Goal: Information Seeking & Learning: Learn about a topic

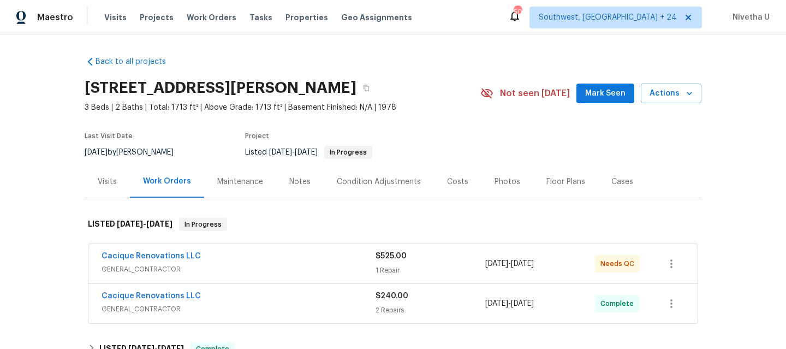
click at [210, 13] on span "Work Orders" at bounding box center [212, 17] width 50 height 11
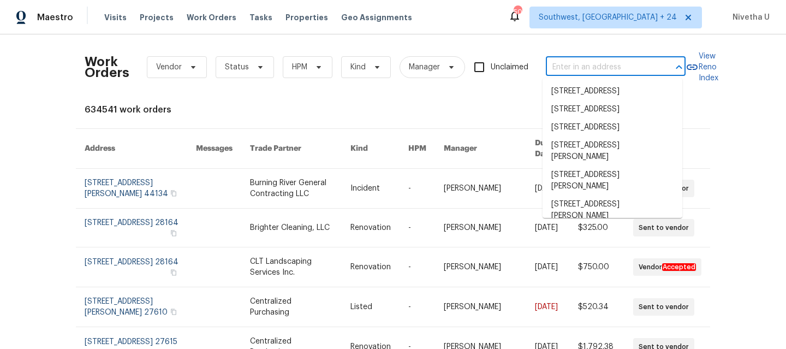
click at [568, 64] on input "text" at bounding box center [600, 67] width 109 height 17
paste input "[STREET_ADDRESS][DEMOGRAPHIC_DATA]"
type input "[STREET_ADDRESS][DEMOGRAPHIC_DATA]"
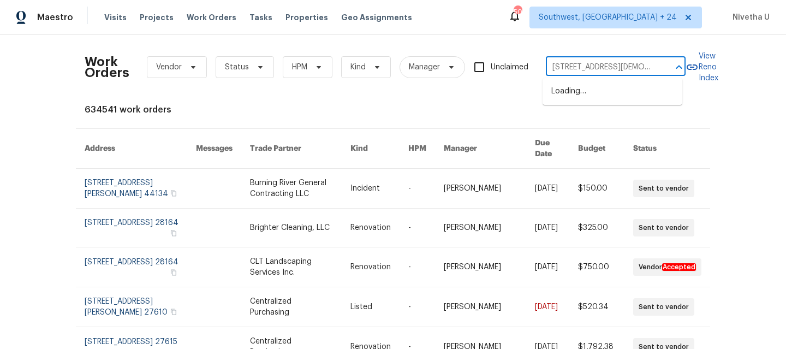
scroll to position [0, 61]
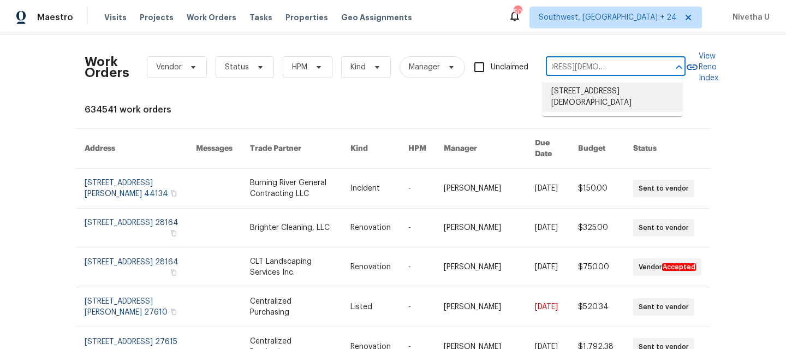
click at [580, 104] on li "[STREET_ADDRESS][DEMOGRAPHIC_DATA]" at bounding box center [612, 96] width 140 height 29
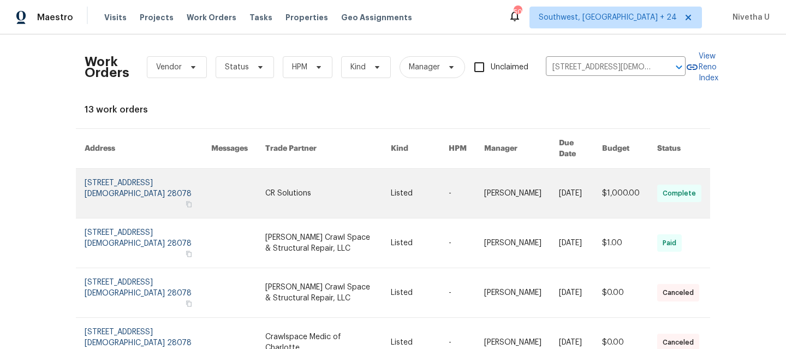
click at [98, 182] on link at bounding box center [148, 193] width 127 height 49
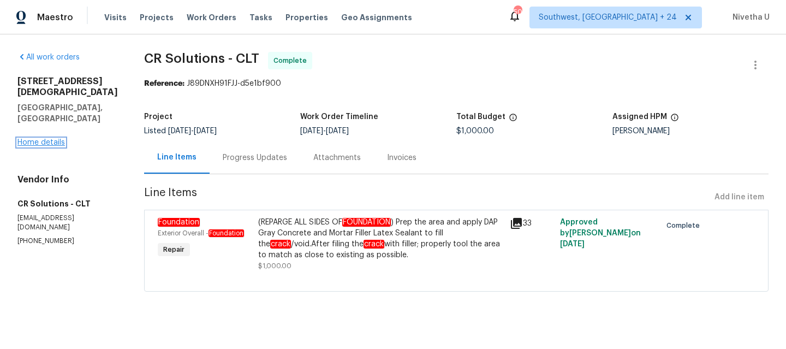
click at [28, 139] on link "Home details" at bounding box center [40, 143] width 47 height 8
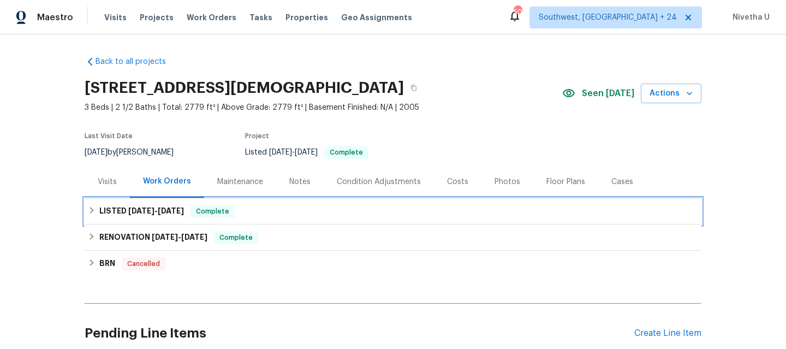
click at [233, 211] on div "LISTED [DATE] - [DATE] Complete" at bounding box center [393, 211] width 610 height 13
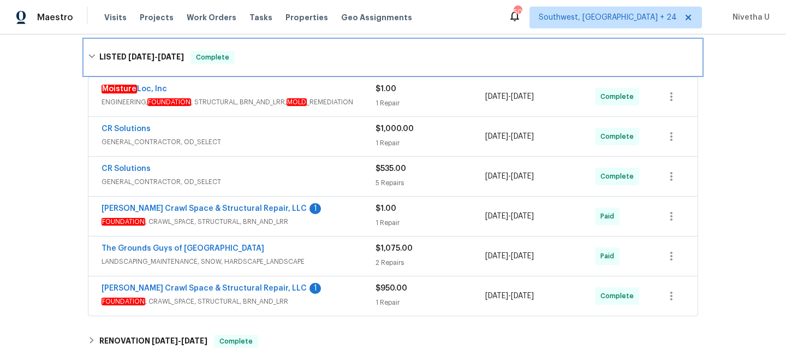
scroll to position [158, 0]
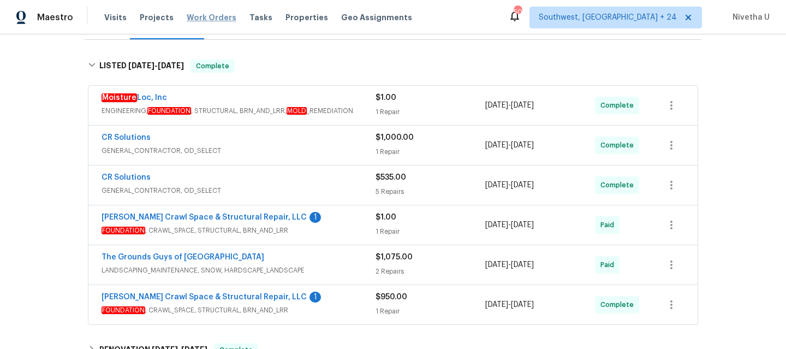
click at [197, 21] on span "Work Orders" at bounding box center [212, 17] width 50 height 11
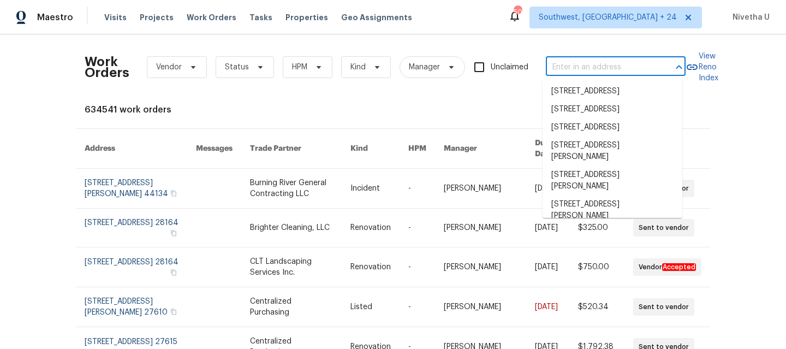
click at [571, 65] on input "text" at bounding box center [600, 67] width 109 height 17
paste input "[STREET_ADDRESS][DEMOGRAPHIC_DATA]"
type input "[STREET_ADDRESS][DEMOGRAPHIC_DATA]"
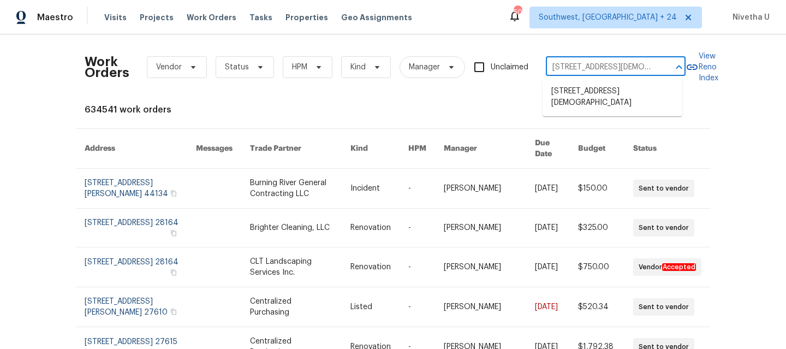
scroll to position [0, 61]
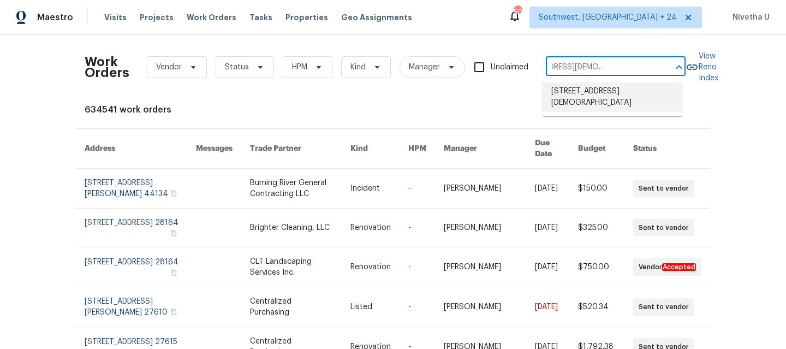
click at [567, 83] on li "[STREET_ADDRESS][DEMOGRAPHIC_DATA]" at bounding box center [612, 96] width 140 height 29
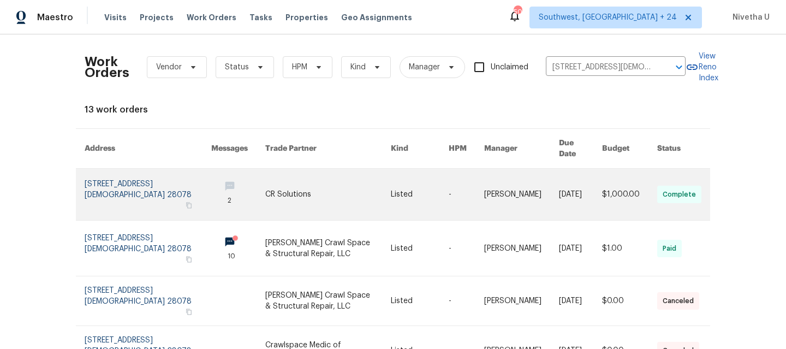
click at [95, 192] on link at bounding box center [148, 194] width 127 height 51
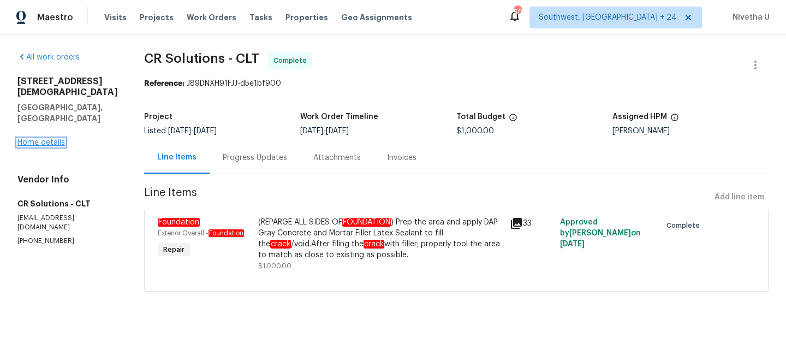
click at [38, 139] on link "Home details" at bounding box center [40, 143] width 47 height 8
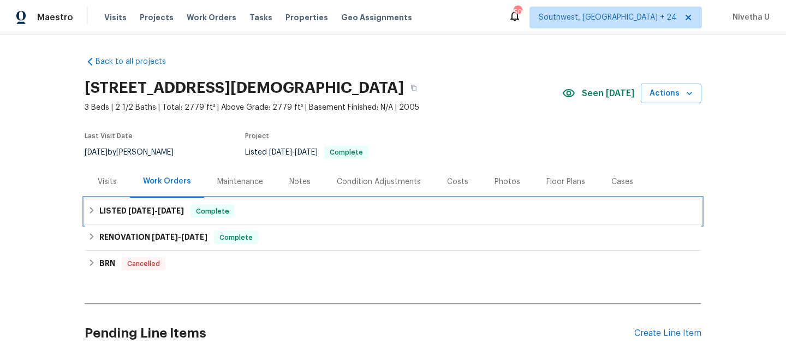
click at [230, 214] on div "LISTED [DATE] - [DATE] Complete" at bounding box center [393, 211] width 610 height 13
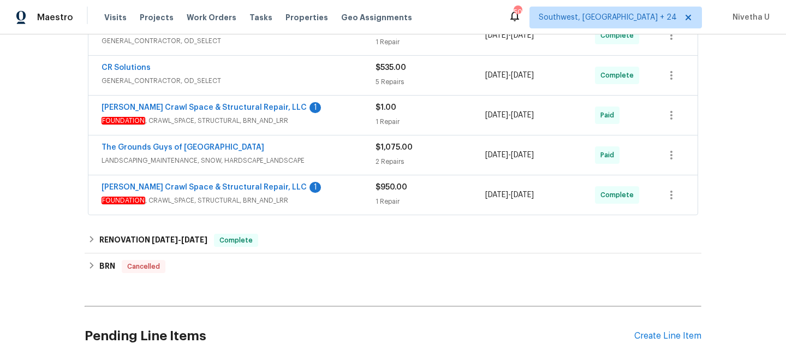
scroll to position [269, 0]
click at [347, 193] on div "[PERSON_NAME] Crawl Space & Structural Repair, LLC 1" at bounding box center [239, 187] width 274 height 13
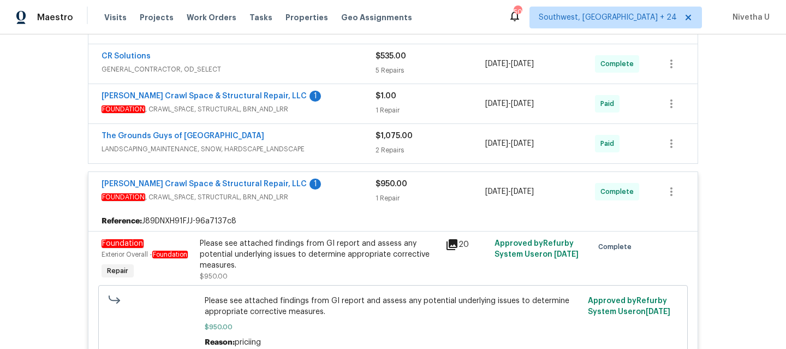
scroll to position [278, 0]
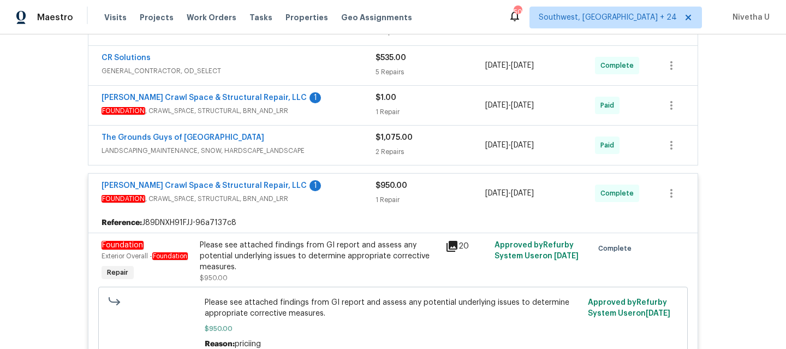
click at [332, 152] on span "LANDSCAPING_MAINTENANCE, SNOW, HARDSCAPE_LANDSCAPE" at bounding box center [239, 150] width 274 height 11
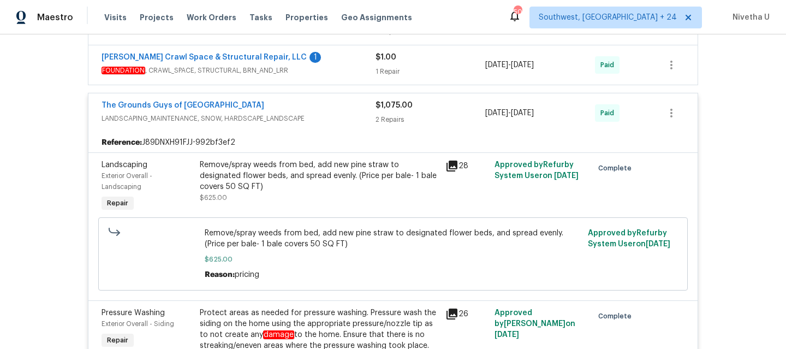
scroll to position [312, 0]
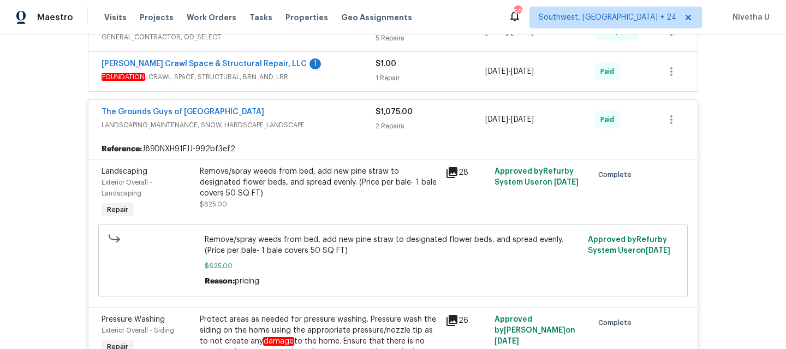
click at [331, 115] on div "The Grounds Guys of [GEOGRAPHIC_DATA]" at bounding box center [239, 112] width 274 height 13
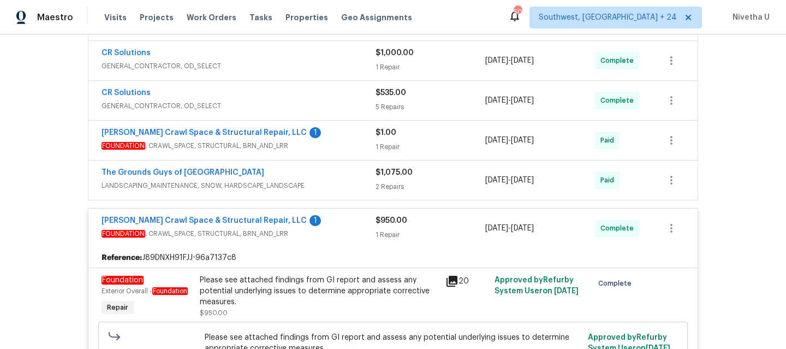
scroll to position [242, 0]
click at [325, 135] on div "[PERSON_NAME] Crawl Space & Structural Repair, LLC 1" at bounding box center [239, 134] width 274 height 13
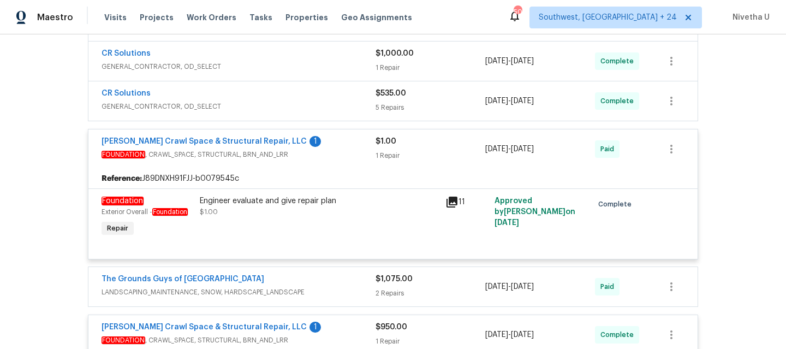
click at [324, 145] on div "[PERSON_NAME] Crawl Space & Structural Repair, LLC 1" at bounding box center [239, 142] width 274 height 13
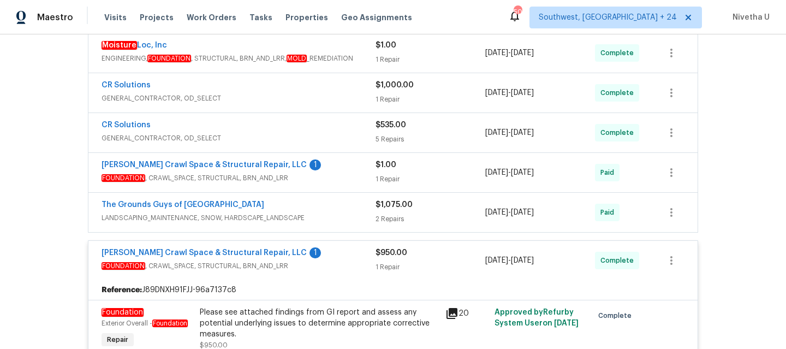
scroll to position [210, 0]
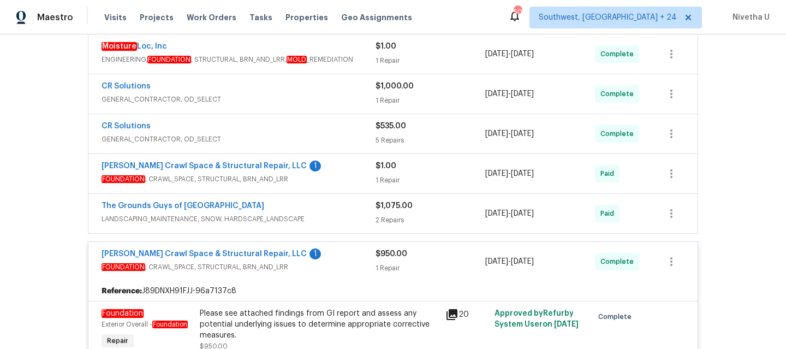
click at [324, 129] on div "CR Solutions" at bounding box center [239, 127] width 274 height 13
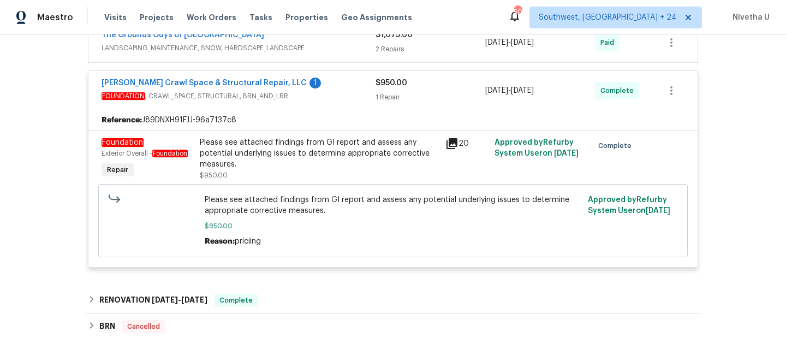
scroll to position [828, 0]
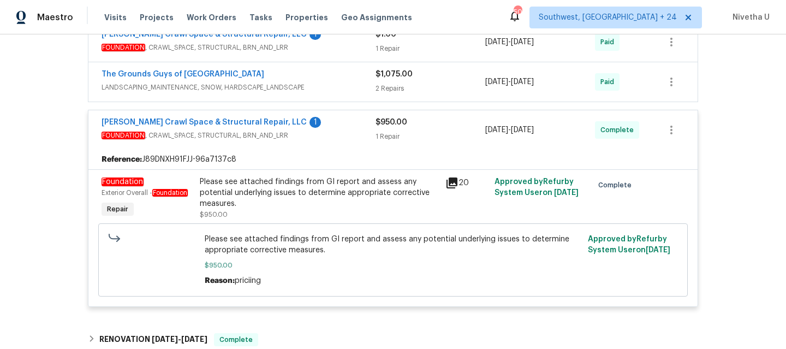
click at [346, 141] on span "FOUNDATION , CRAWL_SPACE, STRUCTURAL, BRN_AND_LRR" at bounding box center [239, 135] width 274 height 11
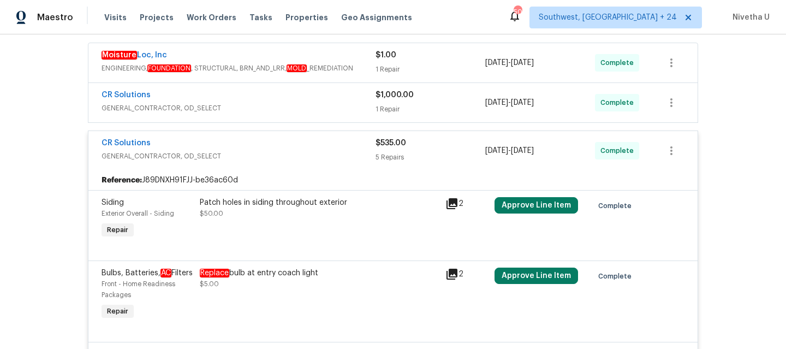
scroll to position [199, 0]
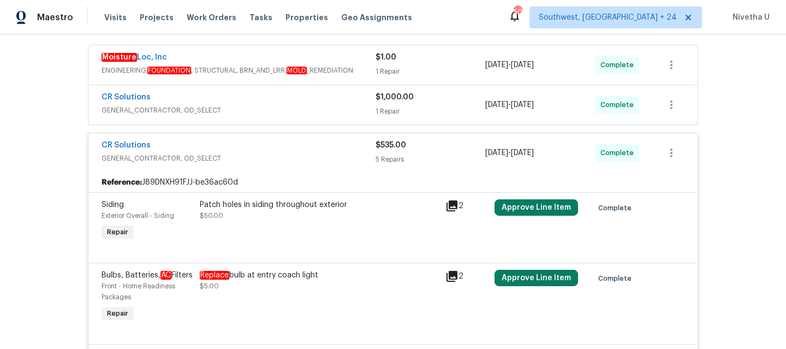
click at [314, 159] on span "GENERAL_CONTRACTOR, OD_SELECT" at bounding box center [239, 158] width 274 height 11
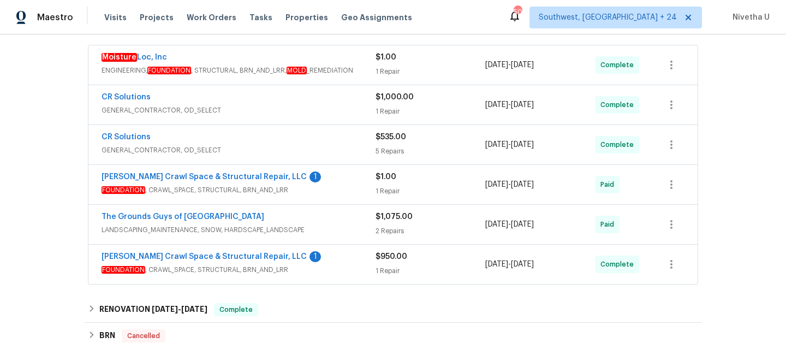
scroll to position [145, 0]
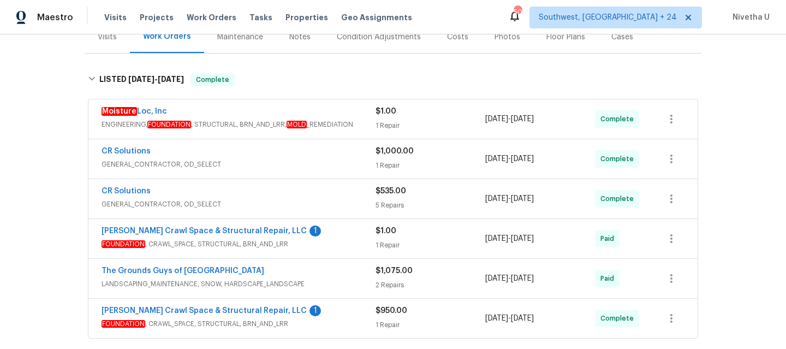
click at [314, 159] on span "GENERAL_CONTRACTOR, OD_SELECT" at bounding box center [239, 164] width 274 height 11
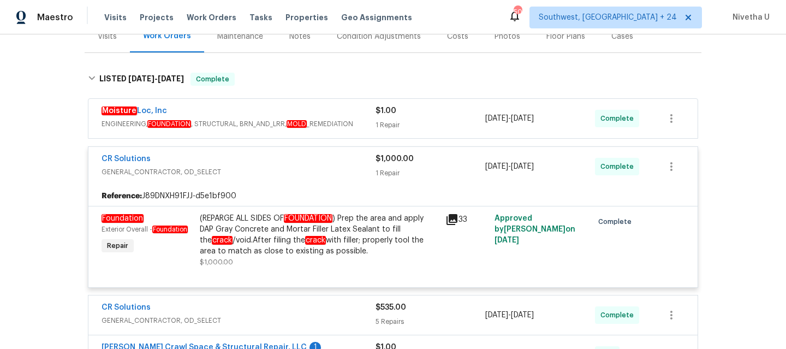
scroll to position [144, 0]
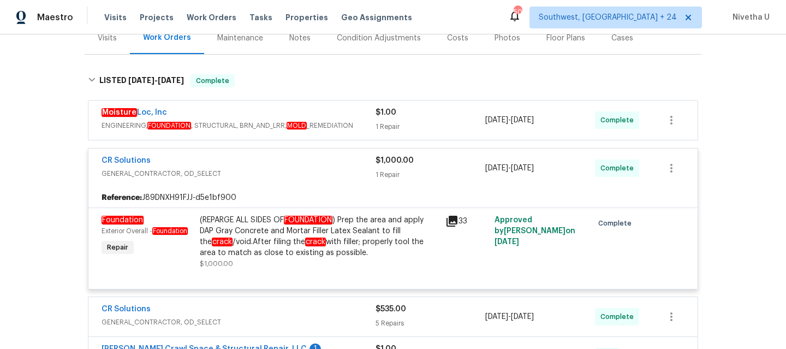
click at [362, 118] on div "Moisture Loc, Inc" at bounding box center [239, 113] width 274 height 13
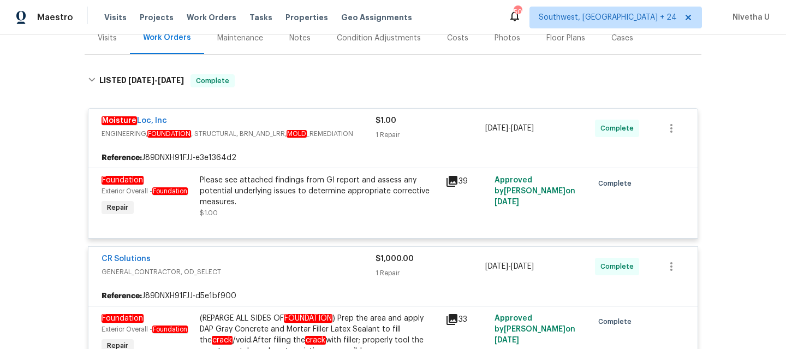
click at [363, 124] on div "Moisture Loc, Inc" at bounding box center [239, 121] width 274 height 13
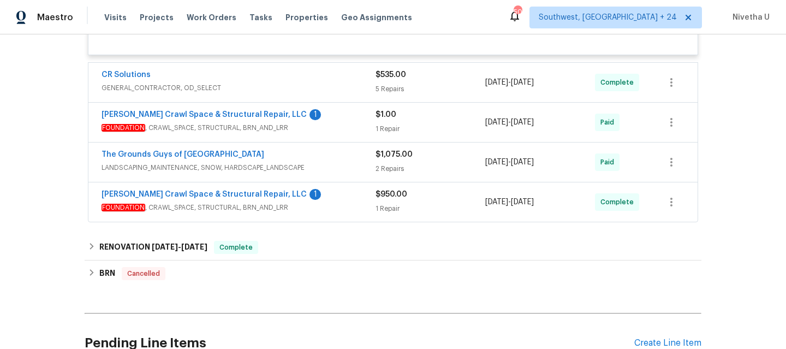
scroll to position [377, 0]
click at [336, 202] on div "[PERSON_NAME] Crawl Space & Structural Repair, LLC 1" at bounding box center [239, 195] width 274 height 13
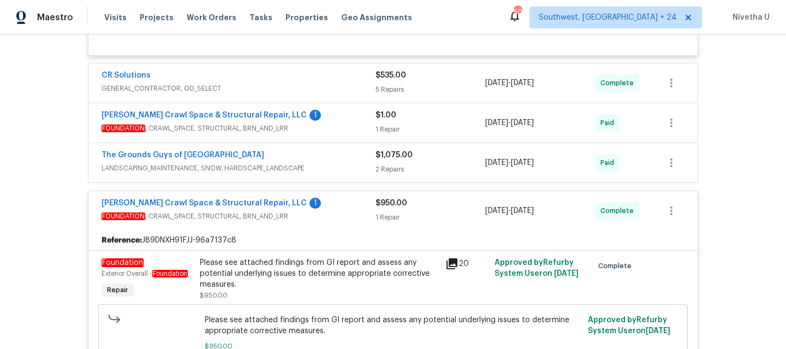
click at [336, 202] on div "[PERSON_NAME] Crawl Space & Structural Repair, LLC 1" at bounding box center [239, 204] width 274 height 13
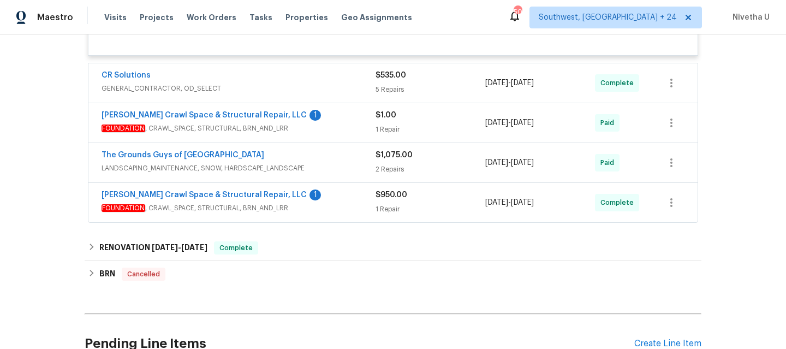
click at [331, 168] on span "LANDSCAPING_MAINTENANCE, SNOW, HARDSCAPE_LANDSCAPE" at bounding box center [239, 168] width 274 height 11
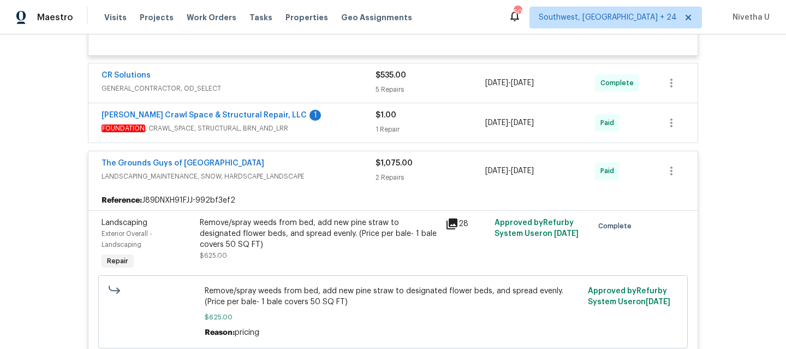
click at [331, 168] on div "The Grounds Guys of [GEOGRAPHIC_DATA]" at bounding box center [239, 164] width 274 height 13
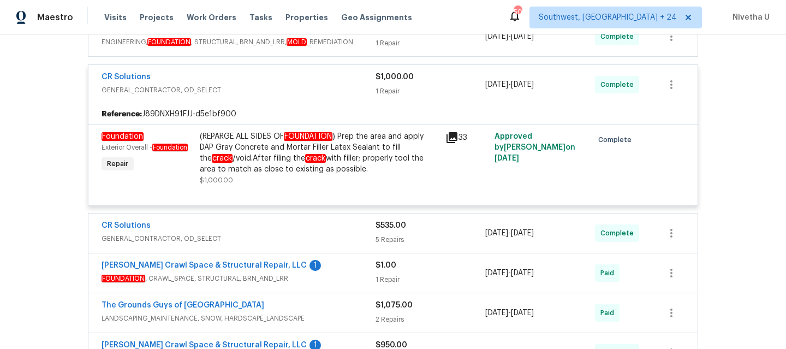
scroll to position [92, 0]
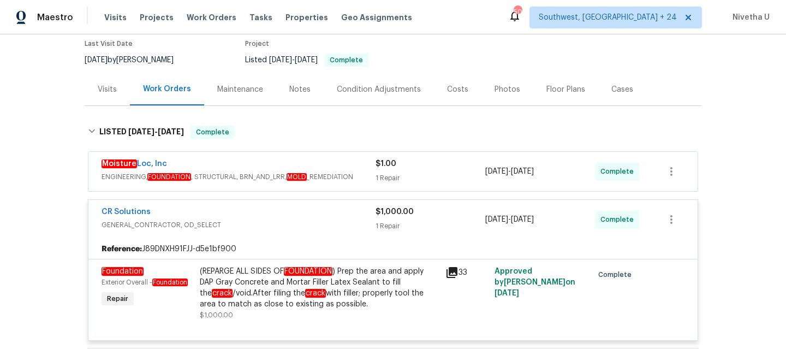
click at [314, 214] on div "CR Solutions" at bounding box center [239, 212] width 274 height 13
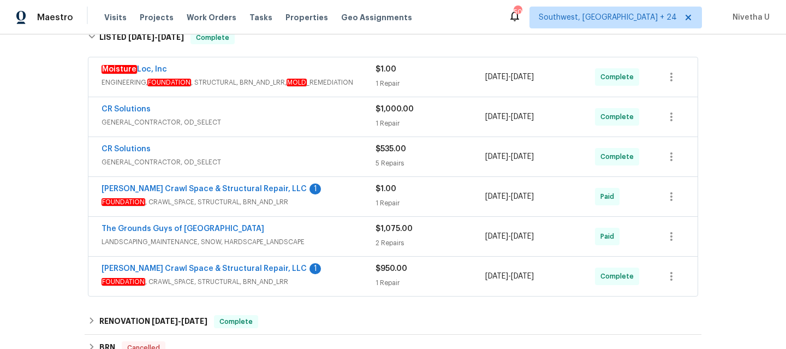
scroll to position [191, 0]
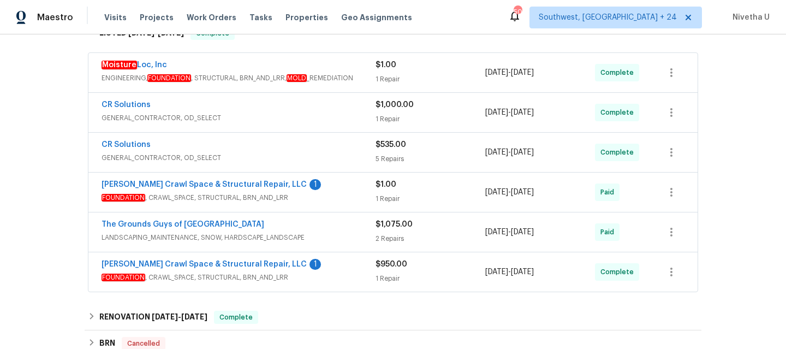
click at [263, 108] on div "CR Solutions" at bounding box center [239, 105] width 274 height 13
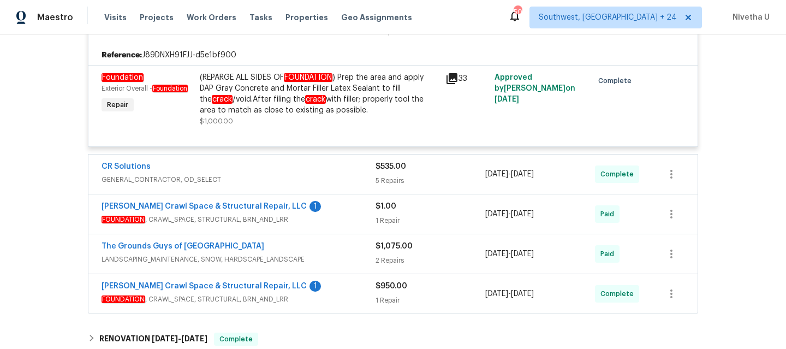
scroll to position [186, 0]
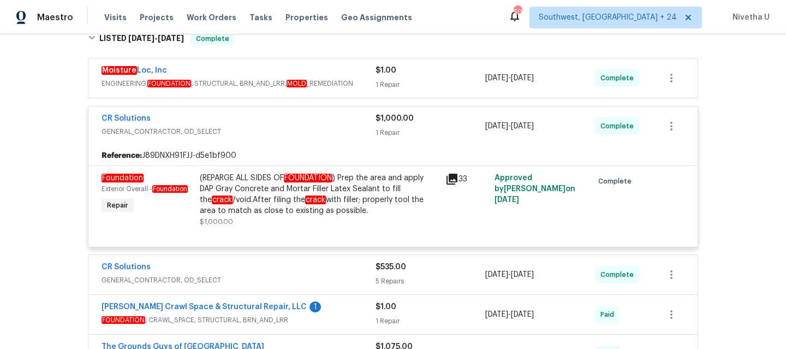
click at [331, 119] on div "CR Solutions" at bounding box center [239, 119] width 274 height 13
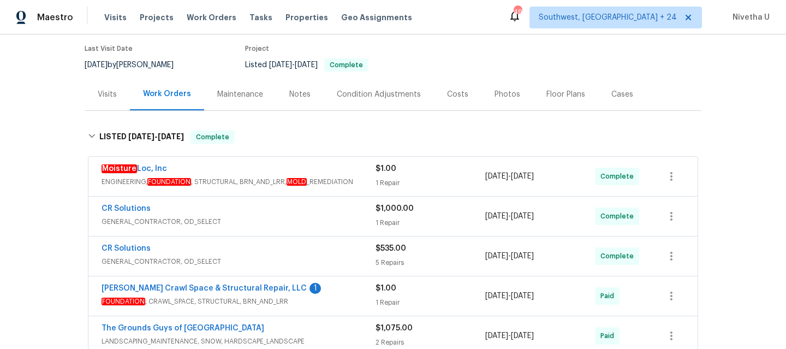
scroll to position [85, 0]
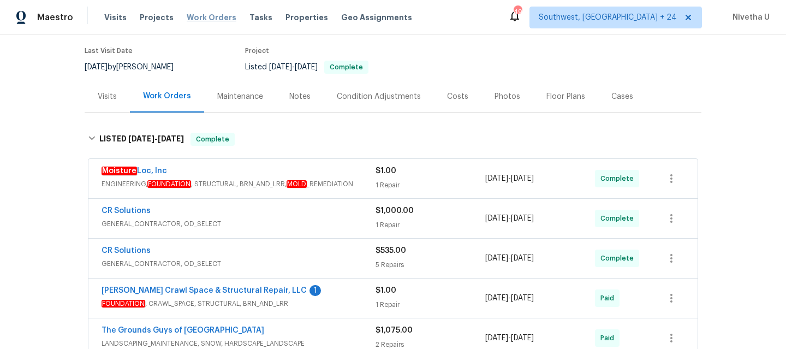
click at [206, 17] on span "Work Orders" at bounding box center [212, 17] width 50 height 11
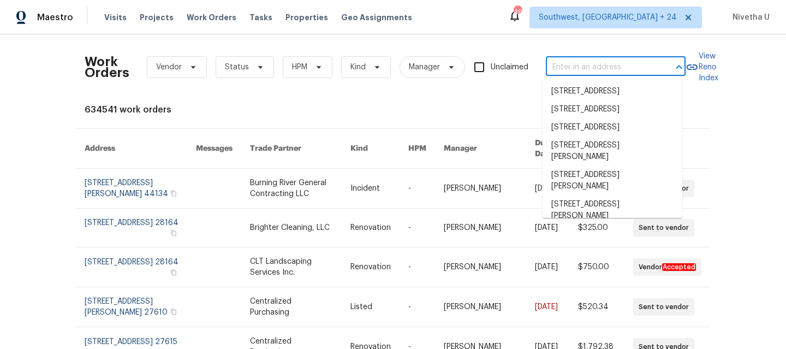
click at [557, 65] on input "text" at bounding box center [600, 67] width 109 height 17
paste input "[STREET_ADDRESS]"
type input "[STREET_ADDRESS]"
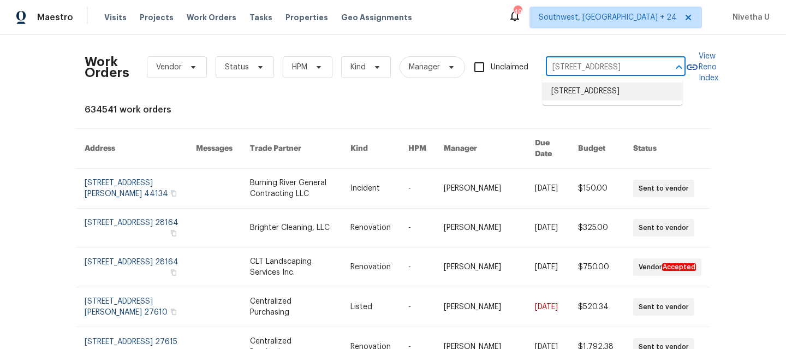
click at [597, 99] on li "[STREET_ADDRESS]" at bounding box center [612, 91] width 140 height 18
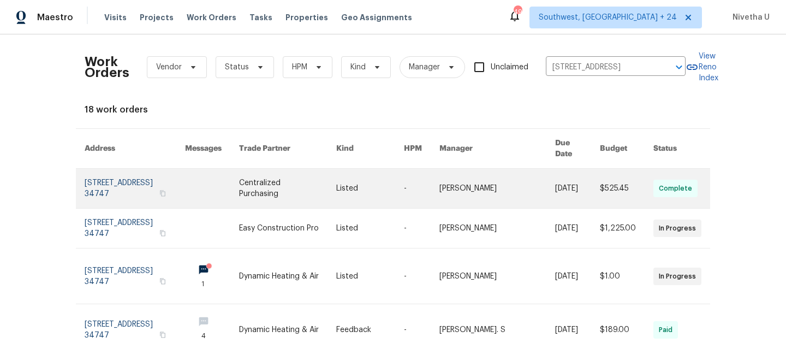
click at [103, 180] on link at bounding box center [135, 188] width 100 height 39
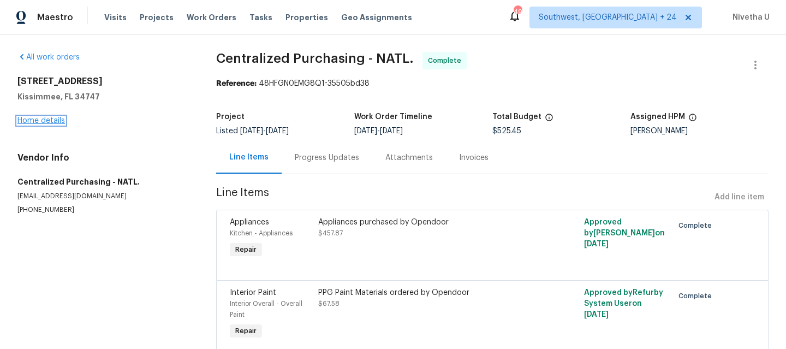
click at [43, 124] on link "Home details" at bounding box center [40, 121] width 47 height 8
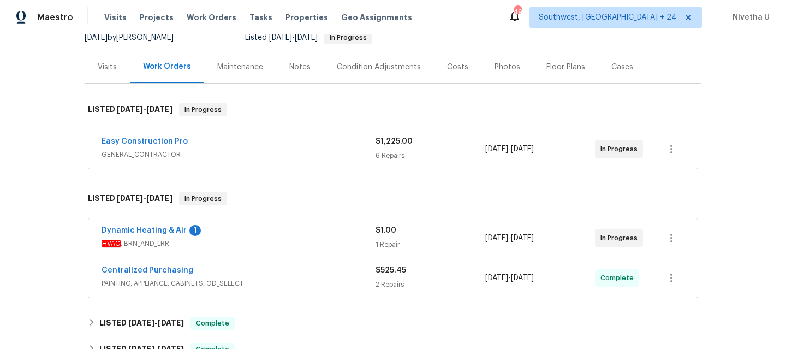
scroll to position [114, 0]
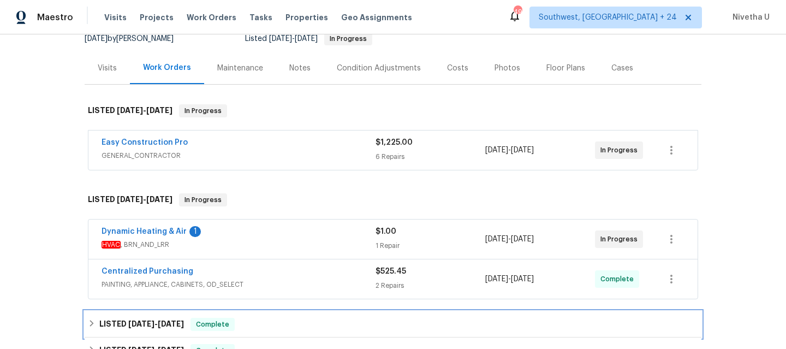
click at [235, 323] on div "LISTED [DATE] - [DATE] Complete" at bounding box center [393, 324] width 610 height 13
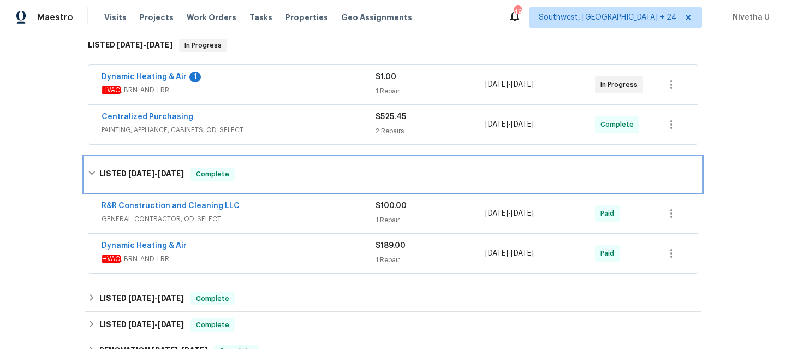
scroll to position [276, 0]
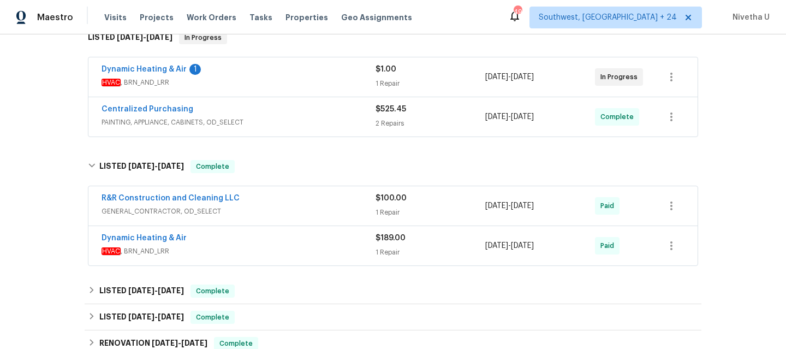
click at [237, 252] on span "HVAC , BRN_AND_LRR" at bounding box center [239, 251] width 274 height 11
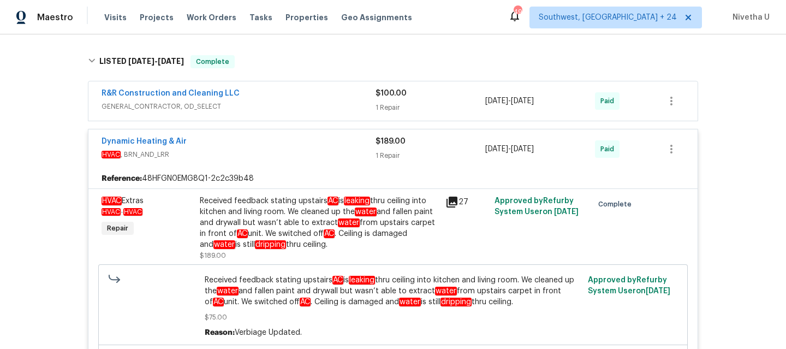
scroll to position [380, 0]
click at [290, 147] on div "Dynamic Heating & Air" at bounding box center [239, 142] width 274 height 13
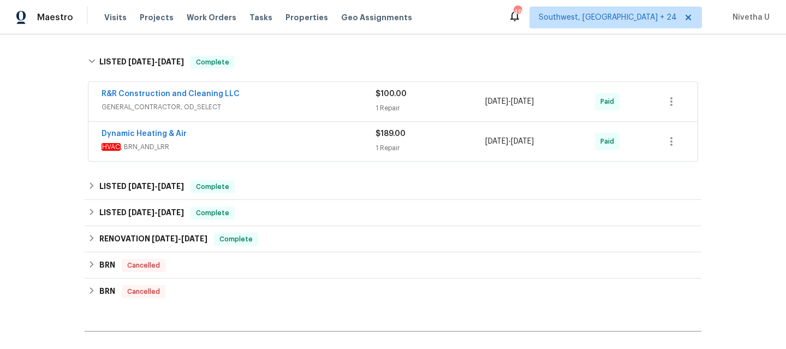
click at [289, 105] on span "GENERAL_CONTRACTOR, OD_SELECT" at bounding box center [239, 107] width 274 height 11
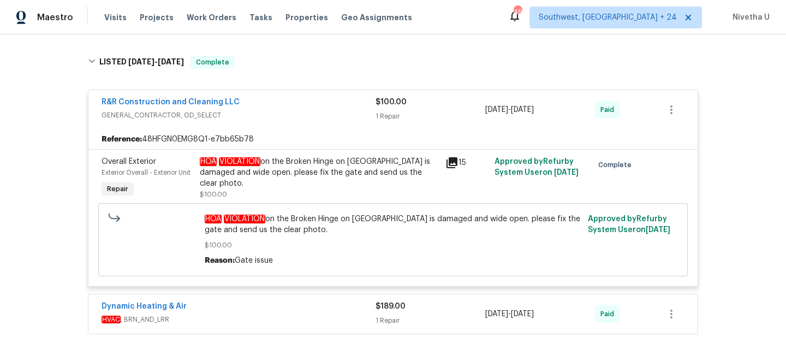
click at [288, 111] on span "GENERAL_CONTRACTOR, OD_SELECT" at bounding box center [239, 115] width 274 height 11
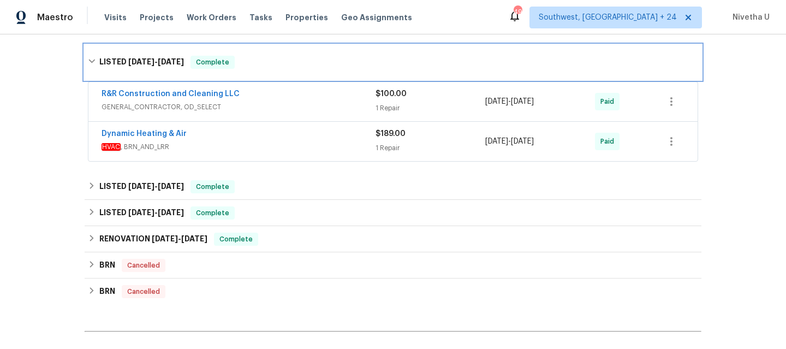
click at [278, 77] on div "LISTED [DATE] - [DATE] Complete" at bounding box center [393, 62] width 617 height 35
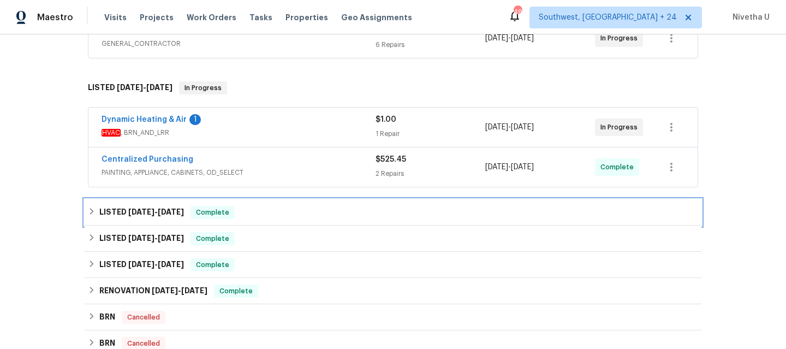
scroll to position [225, 0]
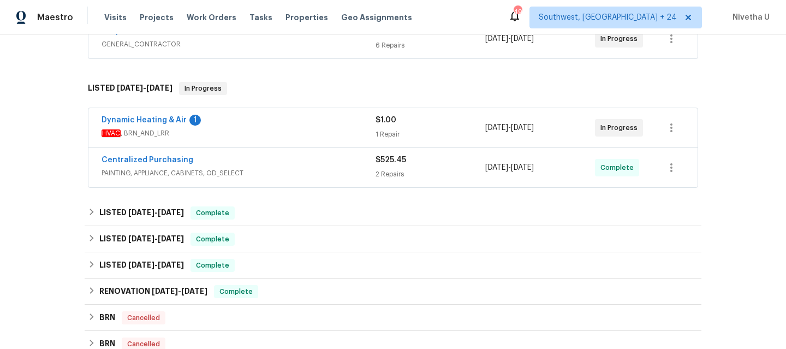
click at [279, 172] on span "PAINTING, APPLIANCE, CABINETS, OD_SELECT" at bounding box center [239, 173] width 274 height 11
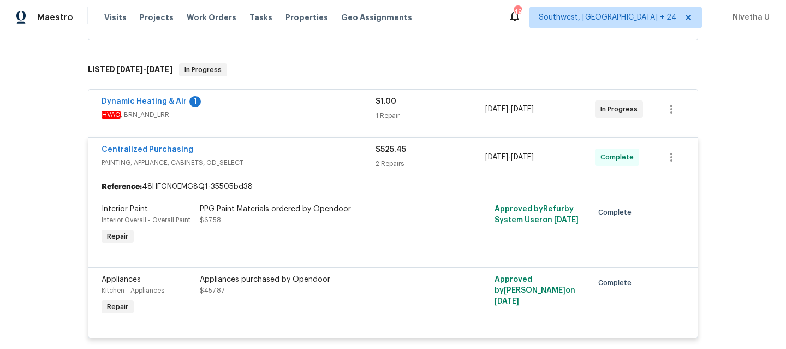
scroll to position [241, 0]
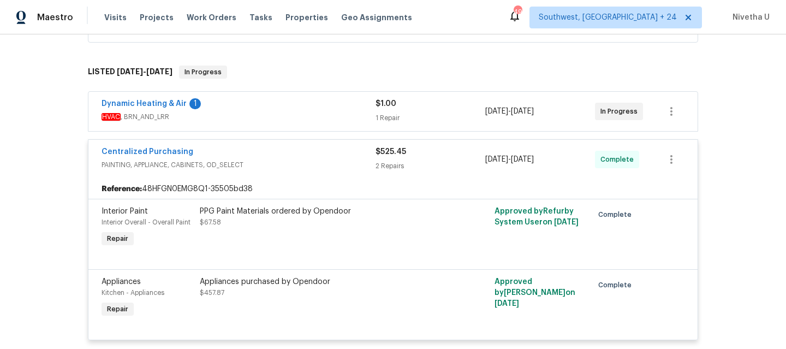
click at [277, 162] on span "PAINTING, APPLIANCE, CABINETS, OD_SELECT" at bounding box center [239, 164] width 274 height 11
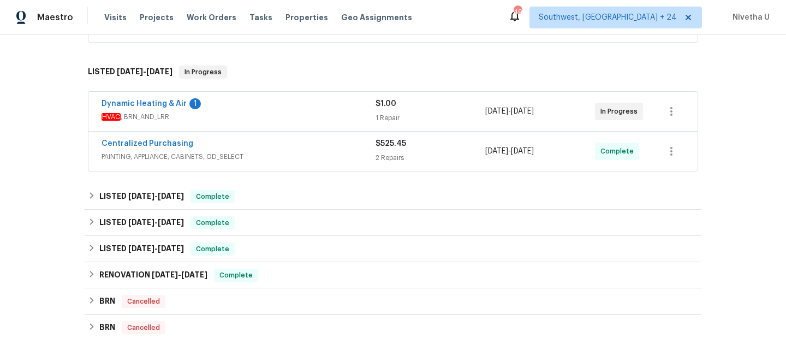
click at [277, 117] on span "HVAC , BRN_AND_LRR" at bounding box center [239, 116] width 274 height 11
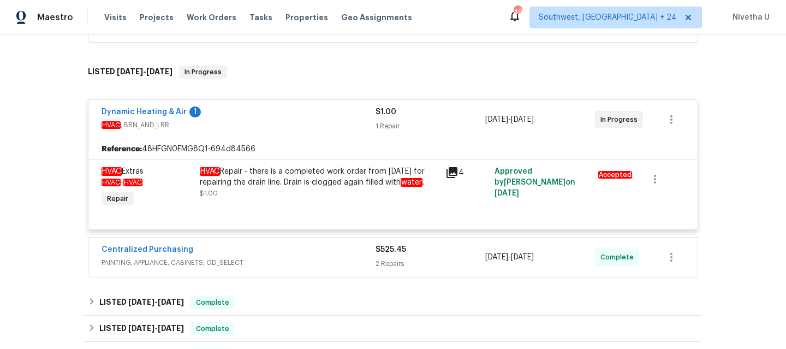
click at [277, 117] on div "Dynamic Heating & Air 1" at bounding box center [239, 112] width 274 height 13
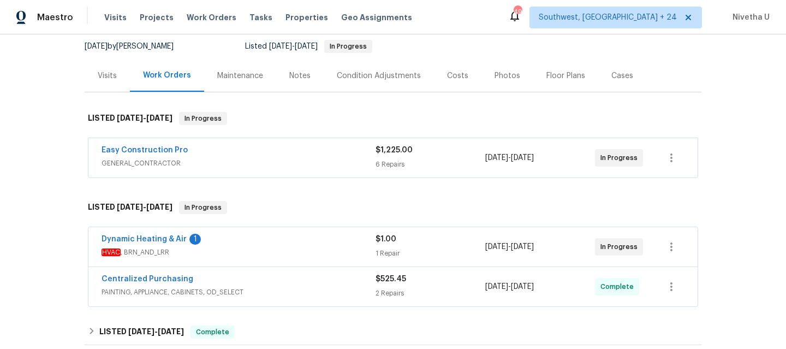
scroll to position [109, 0]
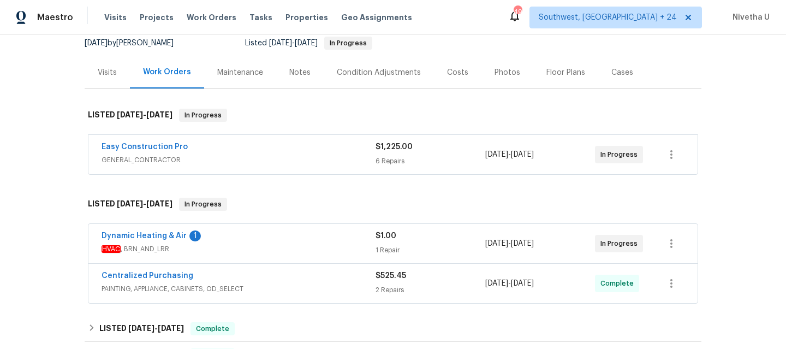
click at [271, 156] on span "GENERAL_CONTRACTOR" at bounding box center [239, 159] width 274 height 11
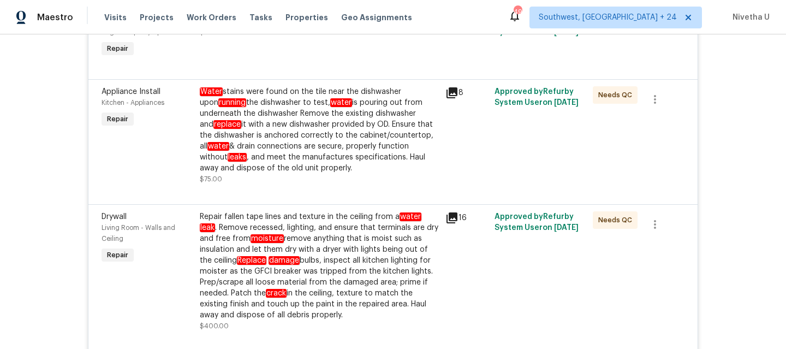
scroll to position [426, 0]
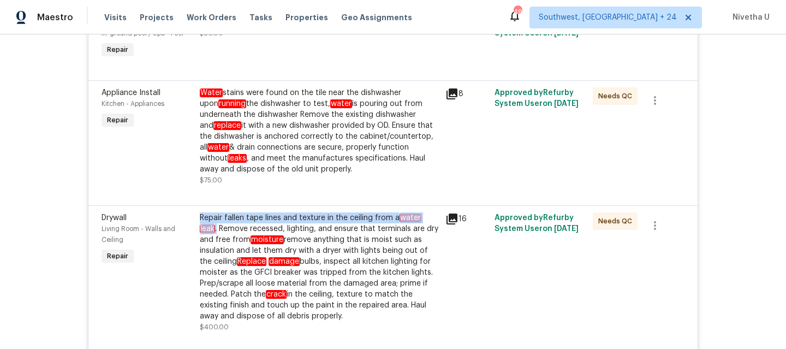
drag, startPoint x: 193, startPoint y: 220, endPoint x: 212, endPoint y: 229, distance: 21.0
click at [212, 229] on div "Repair fallen tape lines and texture in the ceiling from a water leak . Remove …" at bounding box center [319, 272] width 246 height 127
copy div "Repair fallen tape lines and texture in the ceiling from a water leak ."
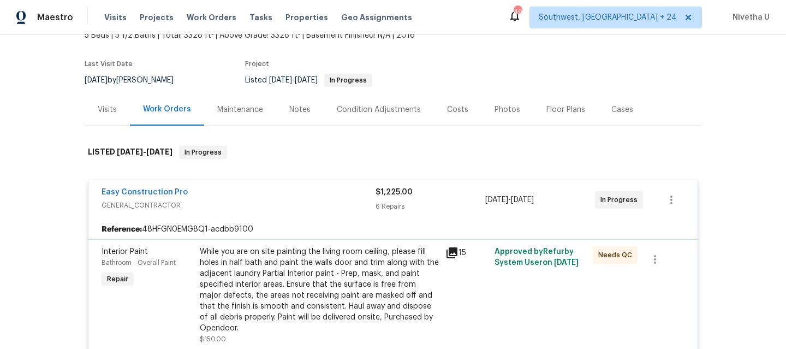
scroll to position [74, 0]
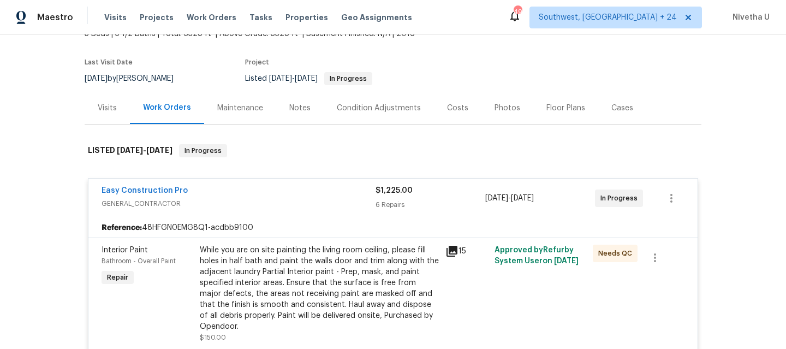
click at [317, 197] on div "Easy Construction Pro" at bounding box center [239, 191] width 274 height 13
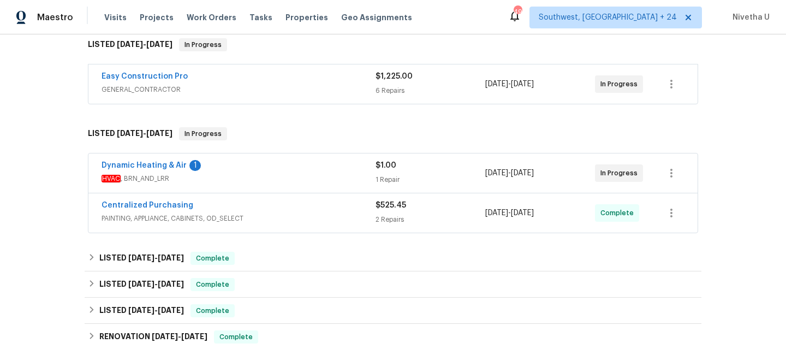
scroll to position [187, 0]
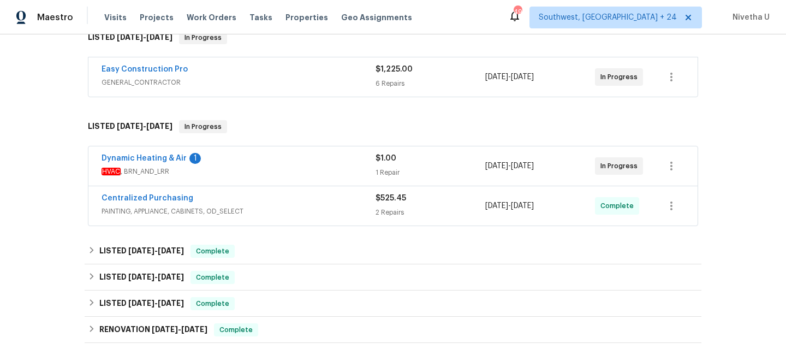
click at [301, 171] on span "HVAC , BRN_AND_LRR" at bounding box center [239, 171] width 274 height 11
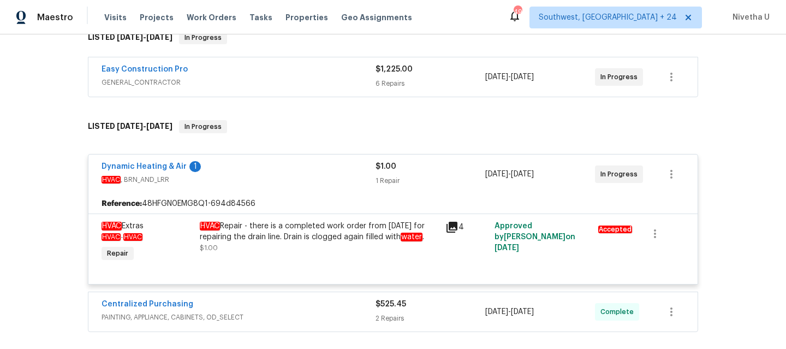
click at [301, 171] on div "Dynamic Heating & Air 1" at bounding box center [239, 167] width 274 height 13
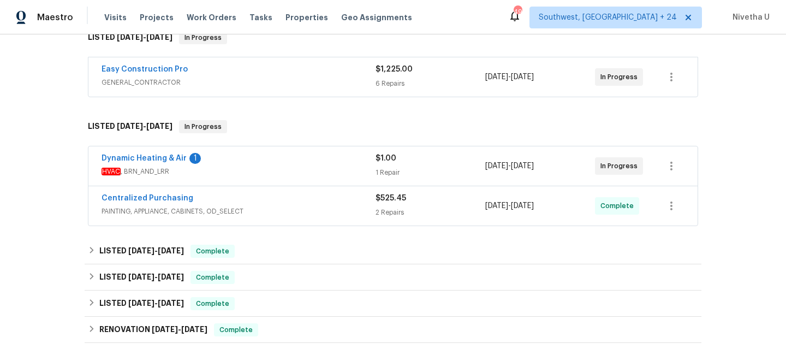
click at [294, 75] on div "Easy Construction Pro" at bounding box center [239, 70] width 274 height 13
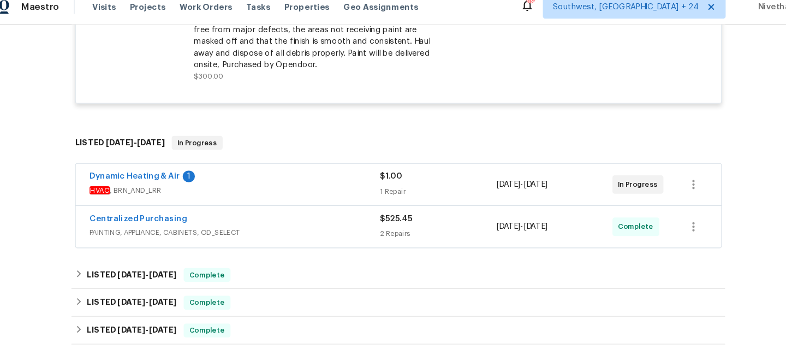
scroll to position [921, 0]
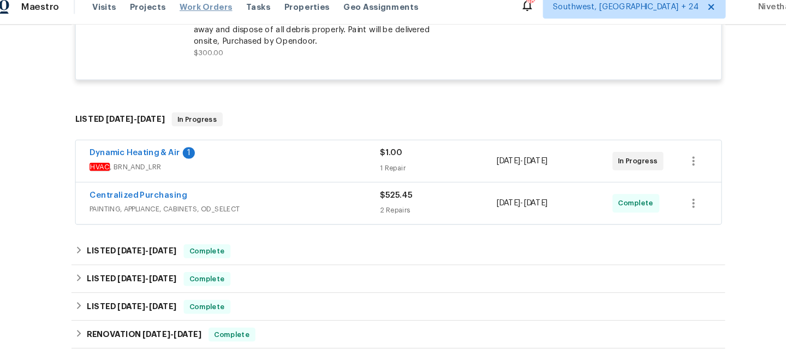
click at [216, 18] on span "Work Orders" at bounding box center [212, 17] width 50 height 11
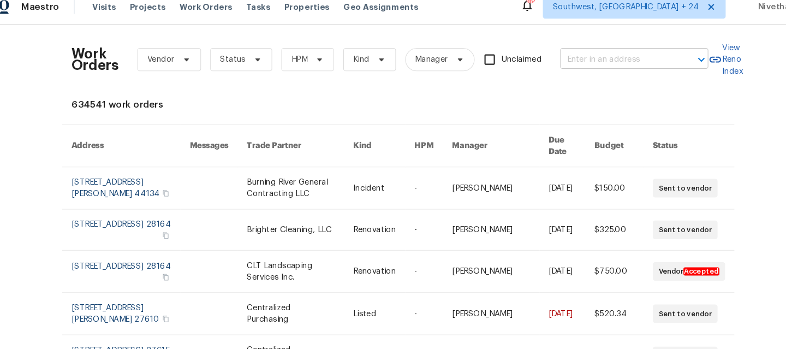
click at [589, 70] on input "text" at bounding box center [600, 67] width 109 height 17
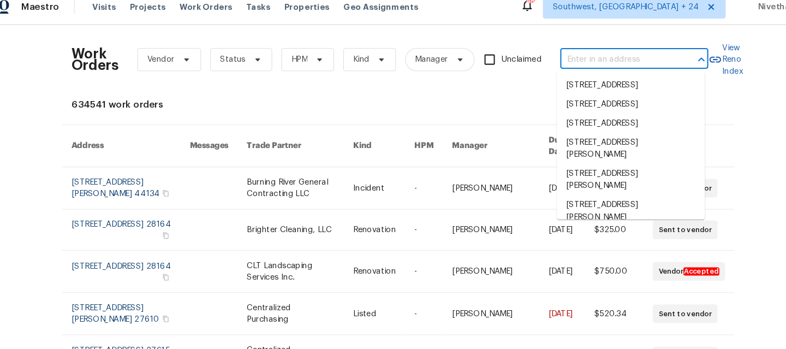
paste input "[STREET_ADDRESS]"
type input "[STREET_ADDRESS]"
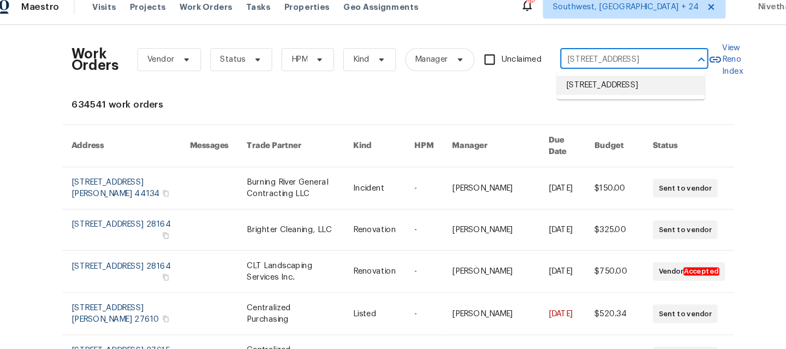
click at [585, 98] on li "[STREET_ADDRESS]" at bounding box center [612, 91] width 140 height 18
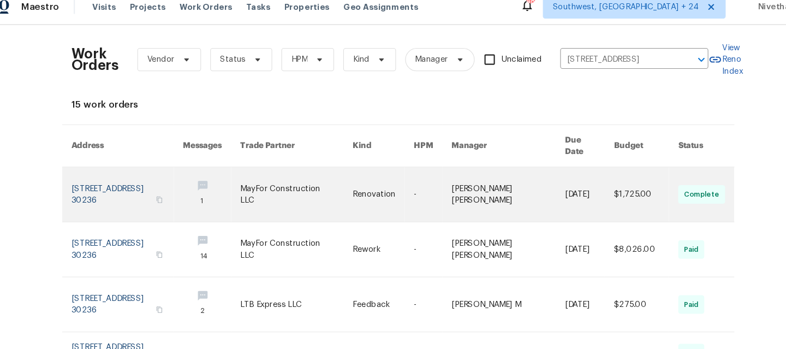
click at [116, 196] on link at bounding box center [137, 194] width 105 height 51
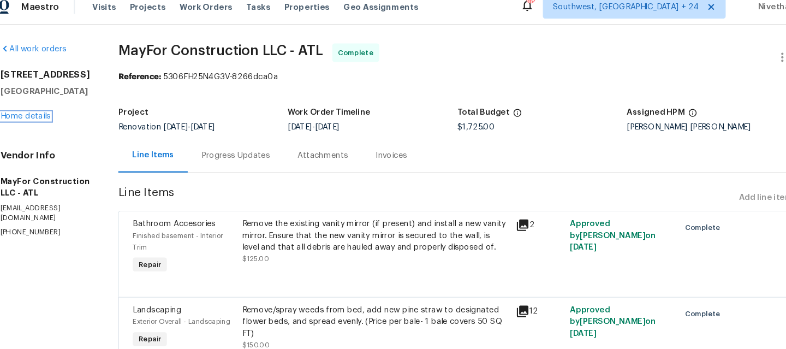
click at [38, 120] on link "Home details" at bounding box center [40, 121] width 47 height 8
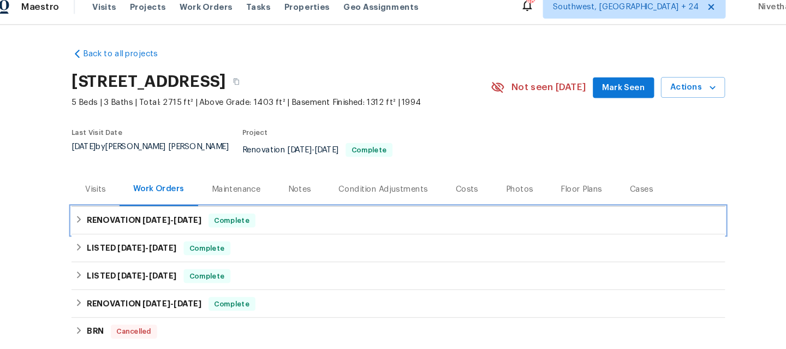
click at [267, 214] on div "RENOVATION [DATE] - [DATE] Complete" at bounding box center [393, 218] width 610 height 13
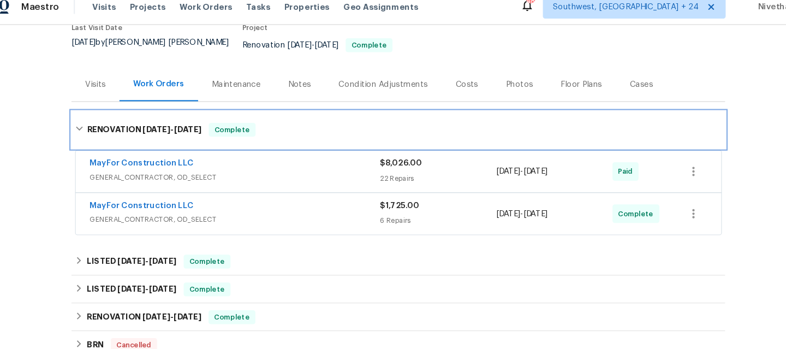
scroll to position [102, 0]
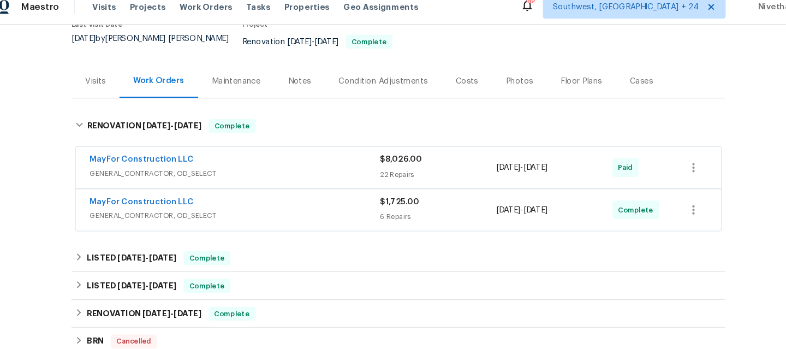
click at [264, 209] on span "GENERAL_CONTRACTOR, OD_SELECT" at bounding box center [239, 214] width 274 height 11
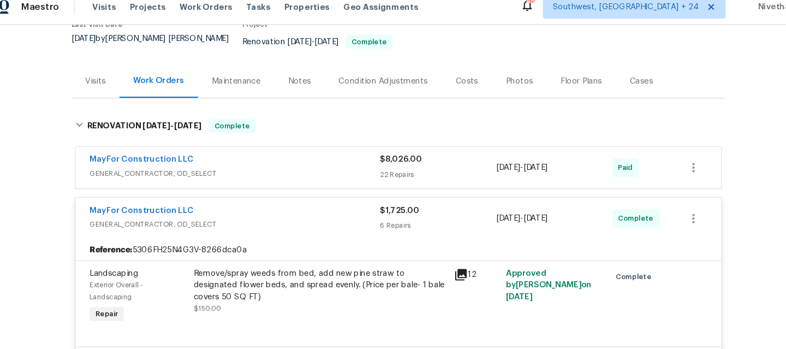
click at [262, 159] on div "MayFor Construction LLC" at bounding box center [239, 162] width 274 height 13
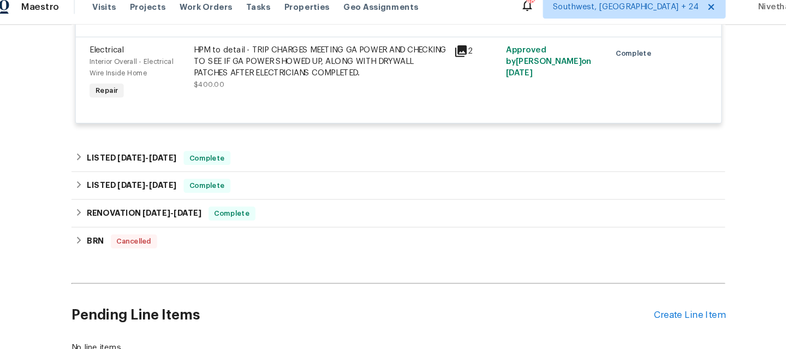
scroll to position [3956, 0]
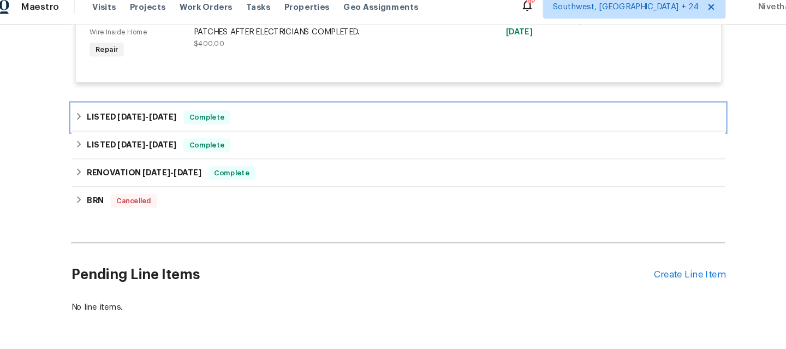
click at [243, 135] on div "LISTED [DATE] - [DATE] Complete" at bounding box center [393, 122] width 617 height 26
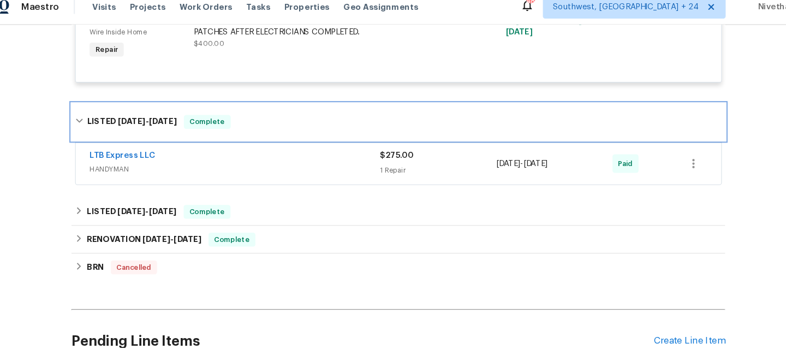
click at [243, 133] on div "LISTED [DATE] - [DATE] Complete" at bounding box center [393, 126] width 610 height 13
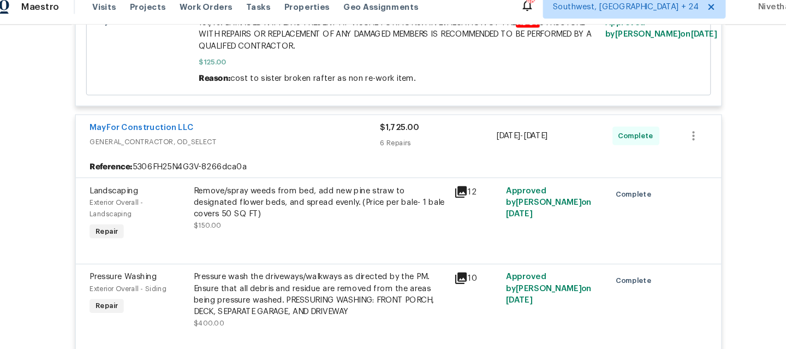
scroll to position [3155, 0]
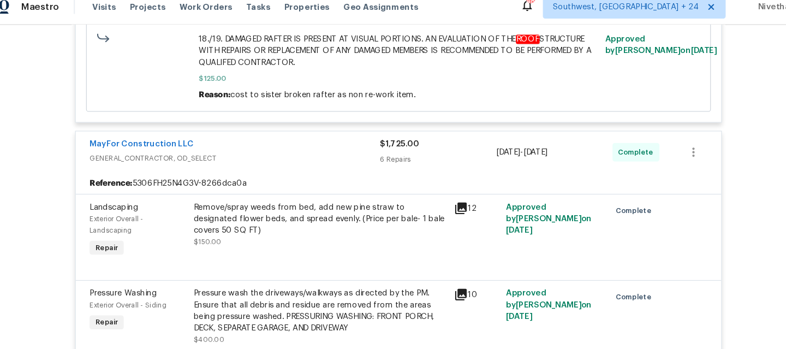
click at [276, 154] on div "MayFor Construction LLC" at bounding box center [239, 147] width 274 height 13
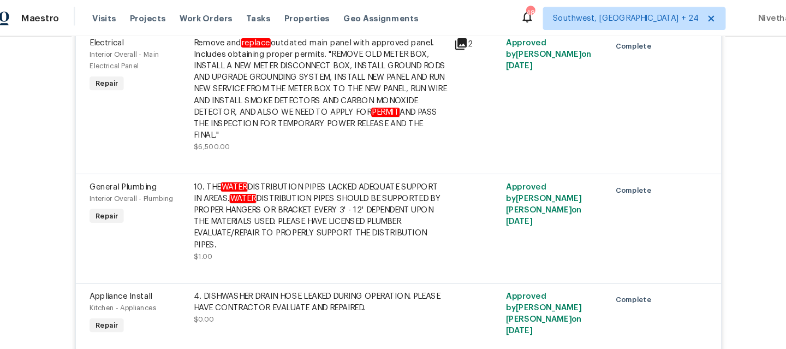
scroll to position [2597, 0]
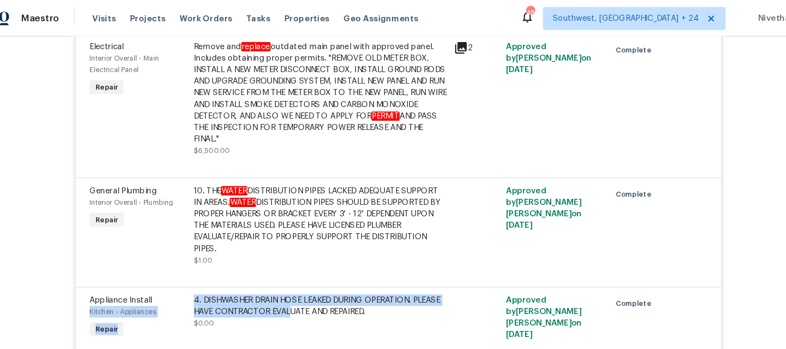
drag, startPoint x: 189, startPoint y: 293, endPoint x: 319, endPoint y: 308, distance: 130.2
click at [319, 308] on div "Appliance Install Kitchen - Appliances Repair 4. DISHWASHER DRAIN HOSE LEAKED D…" at bounding box center [392, 300] width 589 height 50
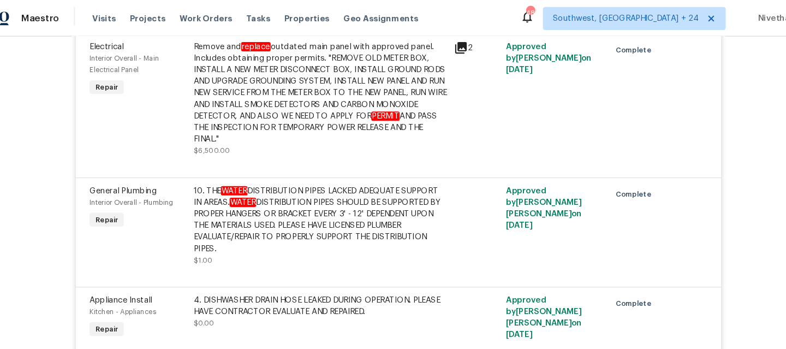
click at [60, 252] on div "Back to all projects [STREET_ADDRESS] 5 Beds | 3 Baths | Total: 2715 ft² | Abov…" at bounding box center [393, 191] width 786 height 314
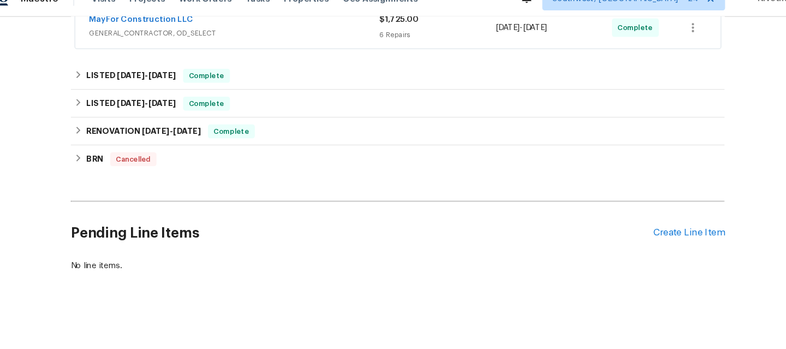
scroll to position [3185, 0]
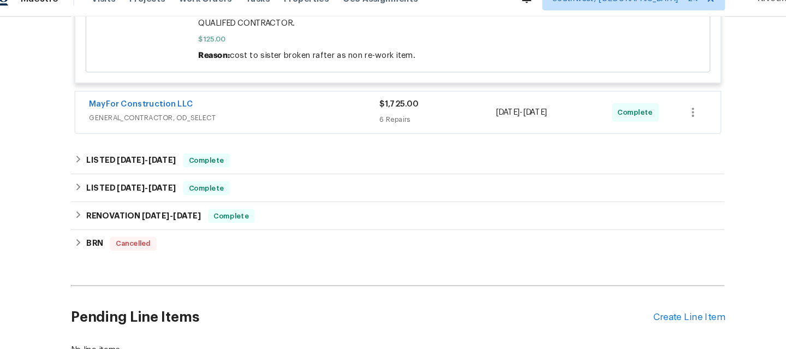
click at [354, 135] on span "GENERAL_CONTRACTOR, OD_SELECT" at bounding box center [239, 129] width 274 height 11
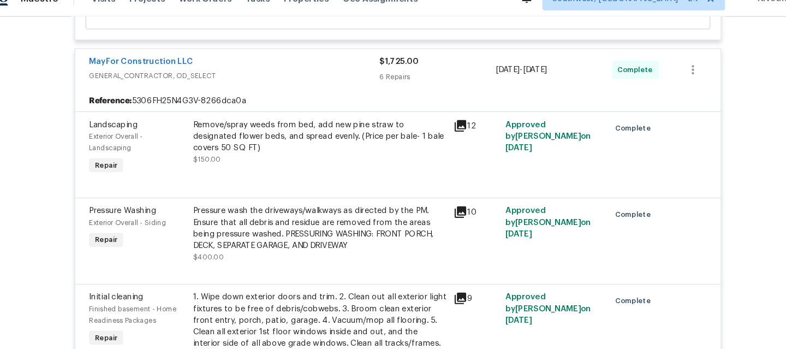
scroll to position [3155, 0]
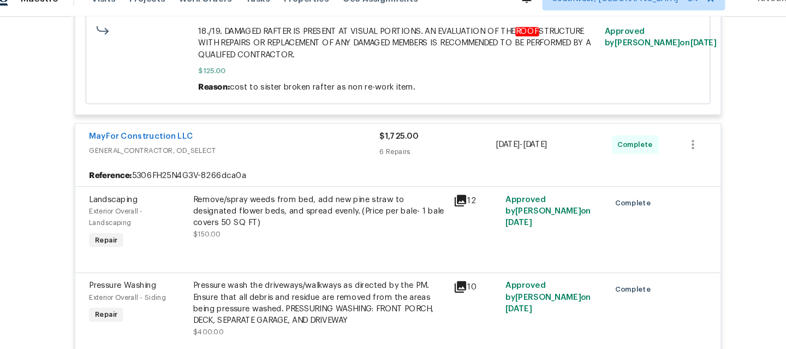
click at [323, 166] on span "GENERAL_CONTRACTOR, OD_SELECT" at bounding box center [239, 160] width 274 height 11
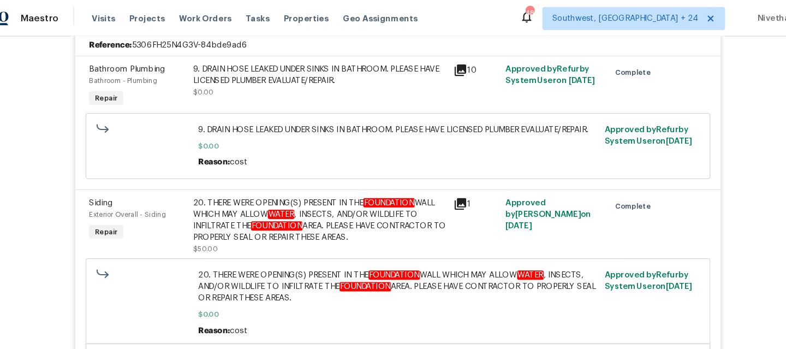
scroll to position [262, 0]
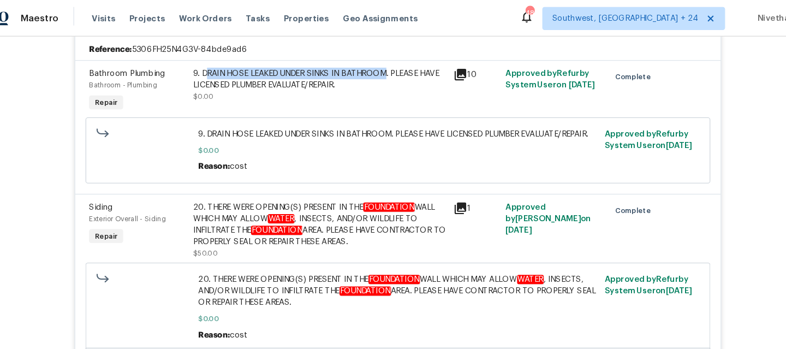
drag, startPoint x: 207, startPoint y: 64, endPoint x: 385, endPoint y: 61, distance: 177.9
click at [385, 64] on div "9. DRAIN HOSE LEAKED UNDER SINKS IN BATHROOM. PLEASE HAVE LICENSED PLUMBER EVAL…" at bounding box center [319, 75] width 239 height 22
click at [33, 137] on div "Back to all projects [STREET_ADDRESS] 5 Beds | 3 Baths | Total: 2715 ft² | Abov…" at bounding box center [393, 191] width 786 height 314
drag, startPoint x: 206, startPoint y: 63, endPoint x: 383, endPoint y: 62, distance: 177.4
click at [383, 64] on div "9. DRAIN HOSE LEAKED UNDER SINKS IN BATHROOM. PLEASE HAVE LICENSED PLUMBER EVAL…" at bounding box center [319, 75] width 239 height 22
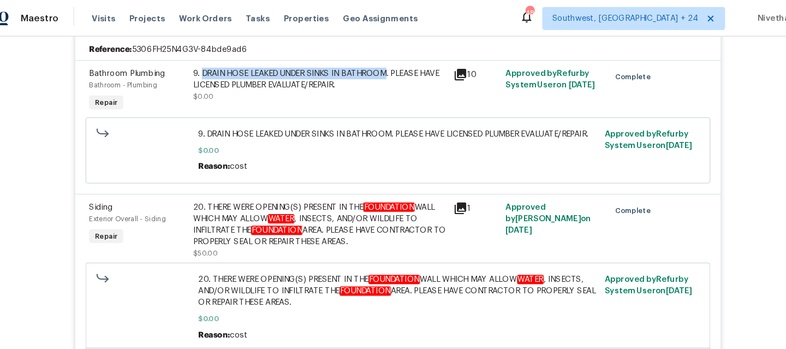
copy div "DRAIN HOSE LEAKED UNDER SINKS IN BATHROOM"
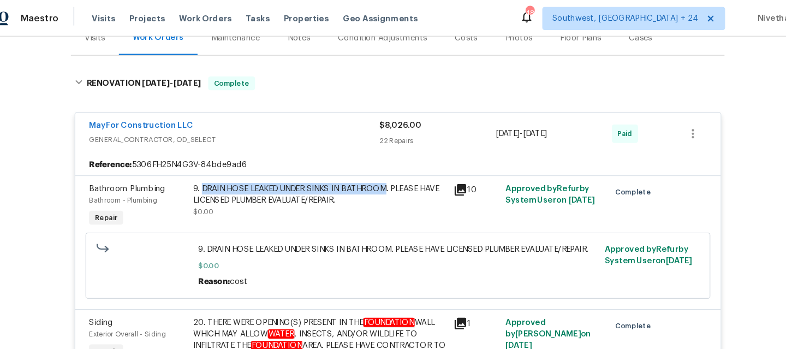
scroll to position [106, 0]
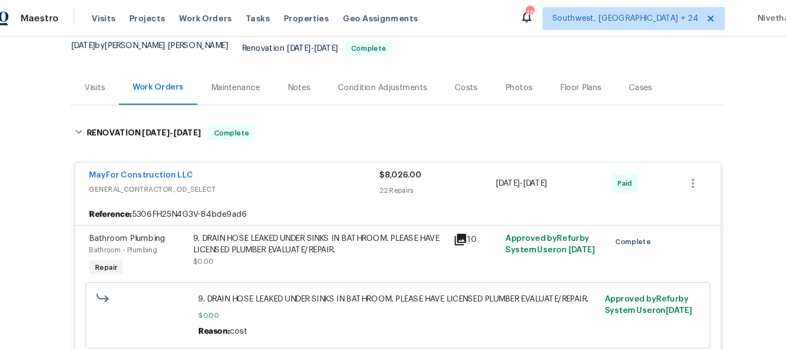
click at [329, 173] on span "GENERAL_CONTRACTOR, OD_SELECT" at bounding box center [239, 178] width 274 height 11
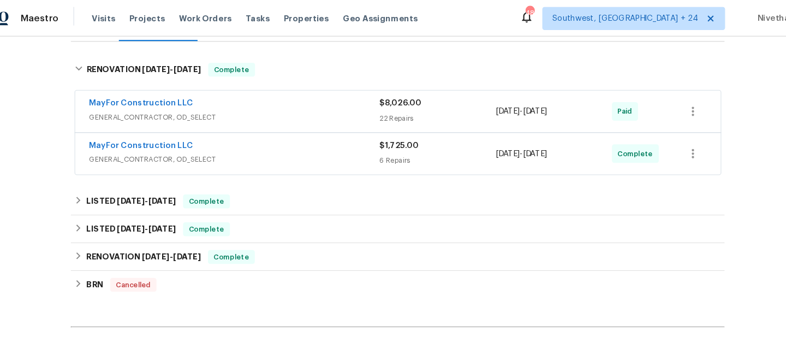
scroll to position [0, 0]
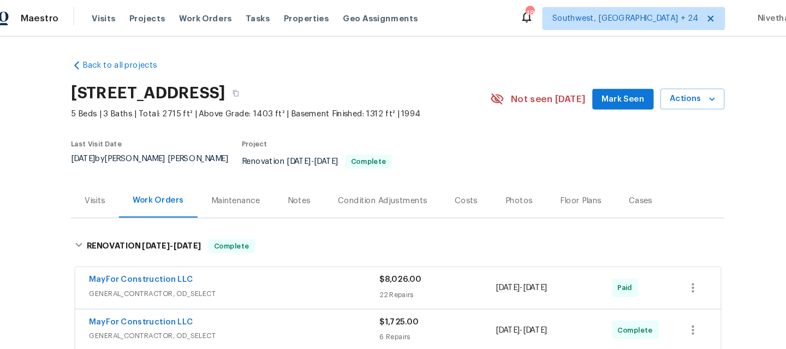
click at [290, 271] on span "GENERAL_CONTRACTOR, OD_SELECT" at bounding box center [239, 276] width 274 height 11
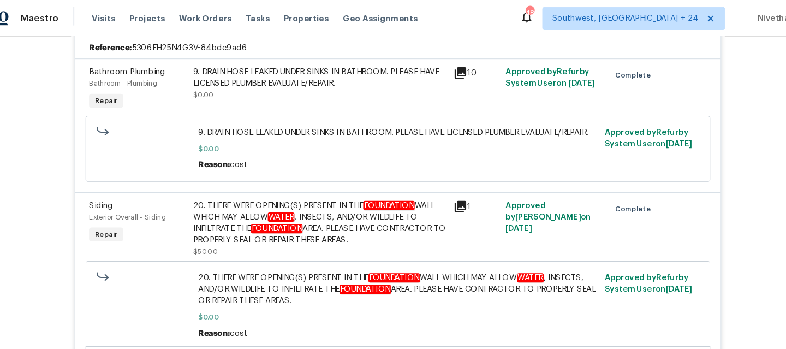
scroll to position [303, 0]
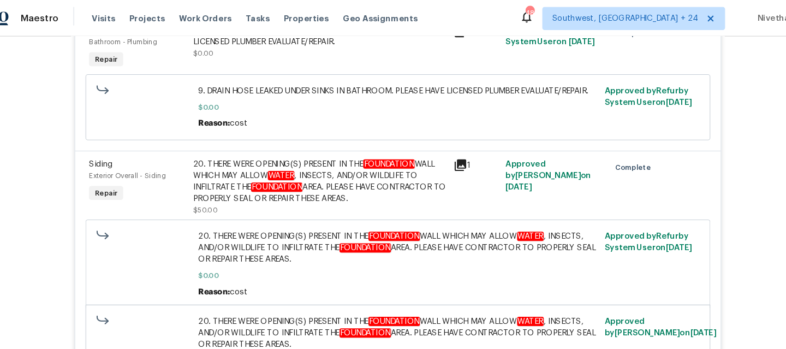
click at [350, 188] on div "20. THERE WERE OPENING(S) PRESENT IN THE FOUNDATION WALL WHICH MAY ALLOW WATER …" at bounding box center [319, 171] width 239 height 44
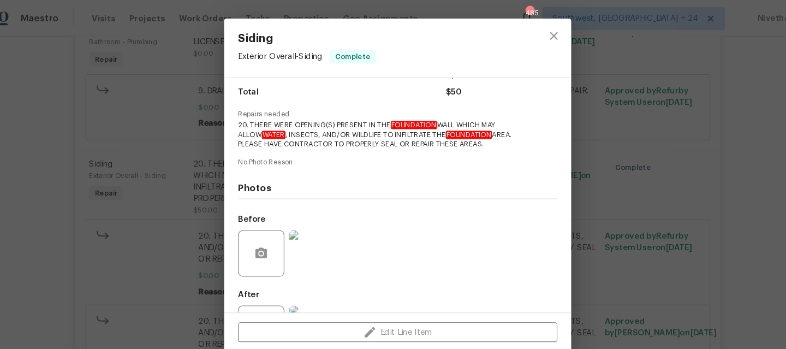
scroll to position [135, 0]
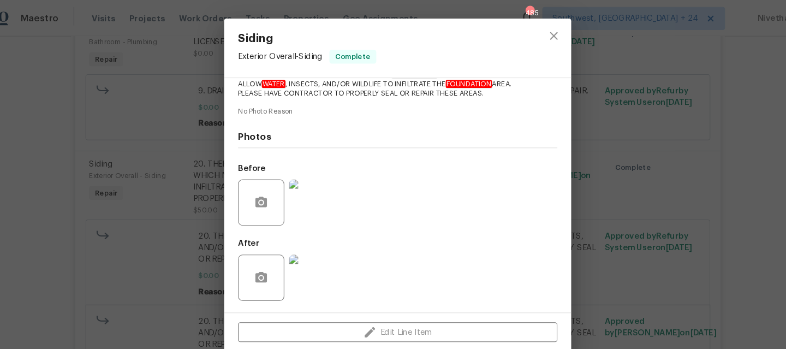
click at [318, 205] on img at bounding box center [312, 191] width 44 height 44
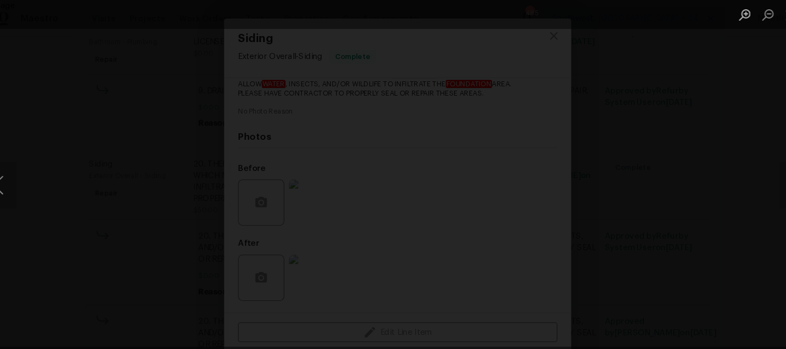
click at [52, 235] on div "Lightbox" at bounding box center [393, 174] width 786 height 349
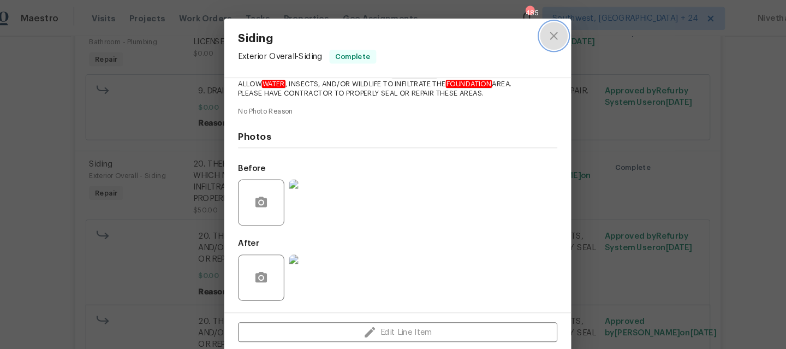
click at [540, 39] on icon "close" at bounding box center [540, 33] width 13 height 13
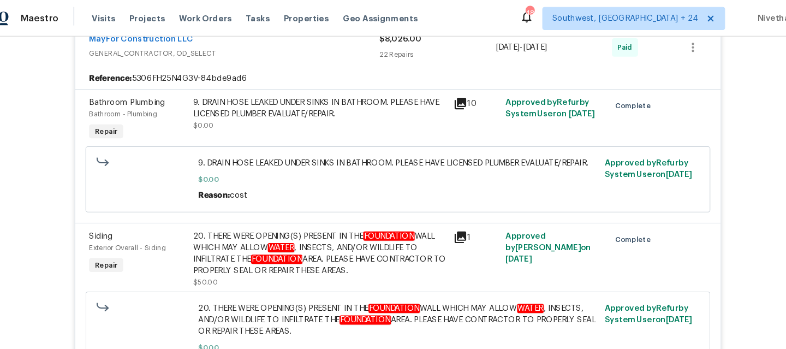
scroll to position [176, 0]
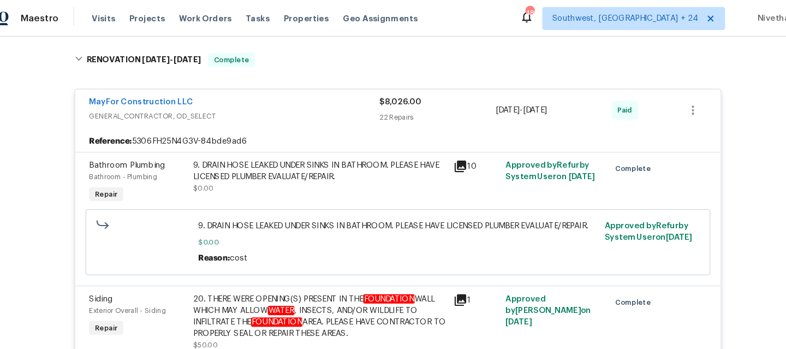
click at [332, 166] on div "9. DRAIN HOSE LEAKED UNDER SINKS IN BATHROOM. PLEASE HAVE LICENSED PLUMBER EVAL…" at bounding box center [319, 166] width 239 height 33
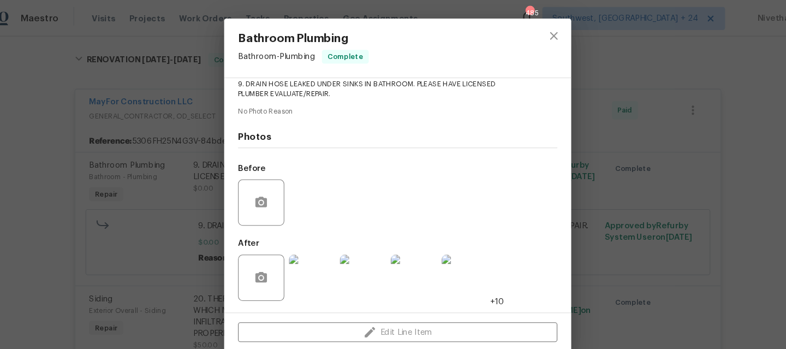
scroll to position [0, 0]
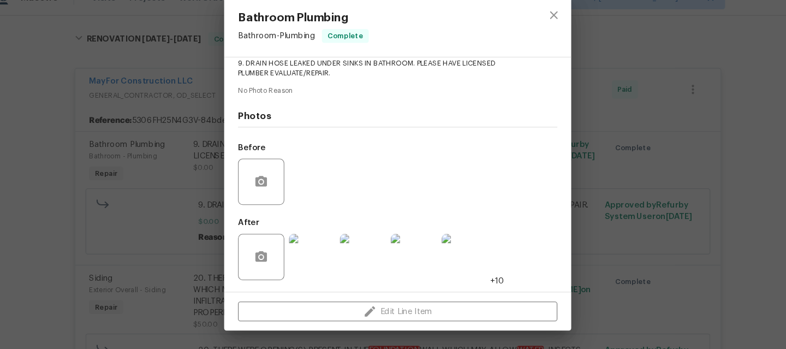
click at [329, 270] on img at bounding box center [312, 262] width 44 height 44
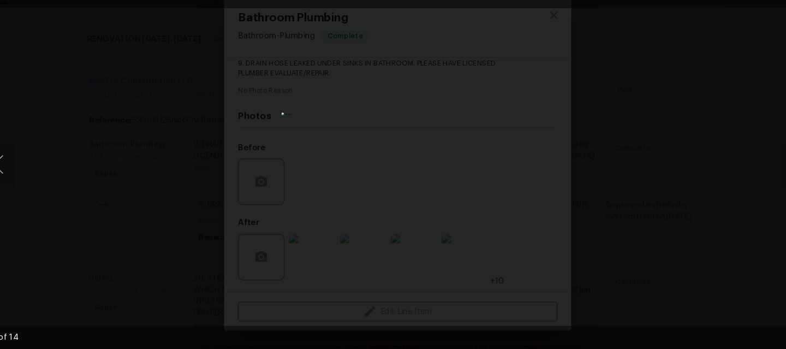
click at [620, 206] on div "Lightbox" at bounding box center [393, 174] width 786 height 349
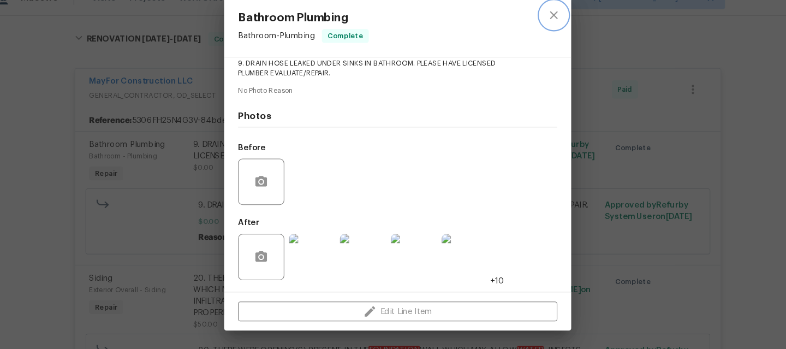
click at [538, 45] on button "close" at bounding box center [540, 34] width 26 height 26
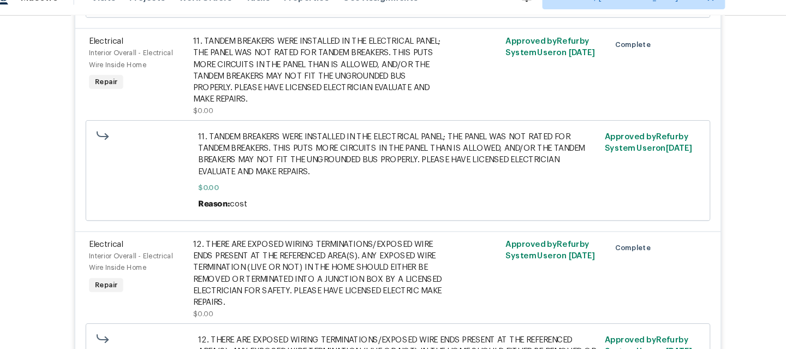
scroll to position [1065, 0]
